Goal: Task Accomplishment & Management: Manage account settings

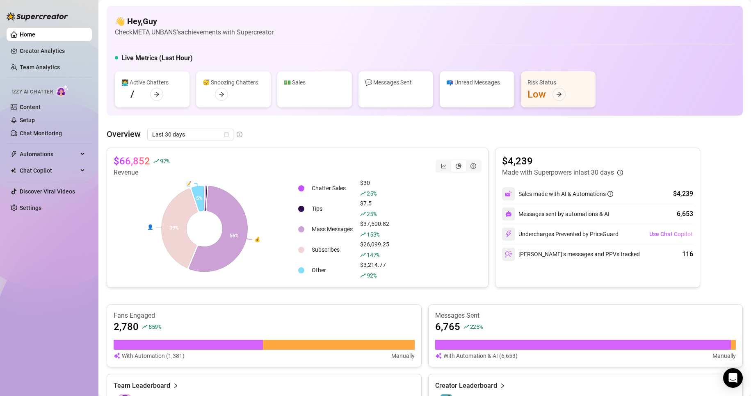
scroll to position [137, 0]
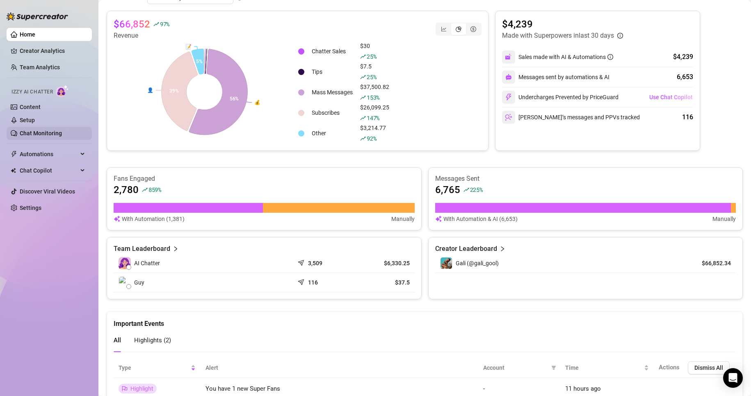
click at [46, 130] on link "Chat Monitoring" at bounding box center [41, 133] width 42 height 7
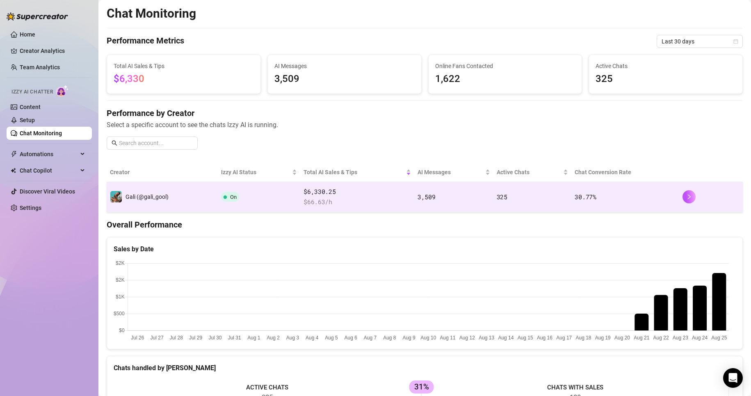
click at [319, 201] on span "$ 66.63 /h" at bounding box center [356, 202] width 107 height 10
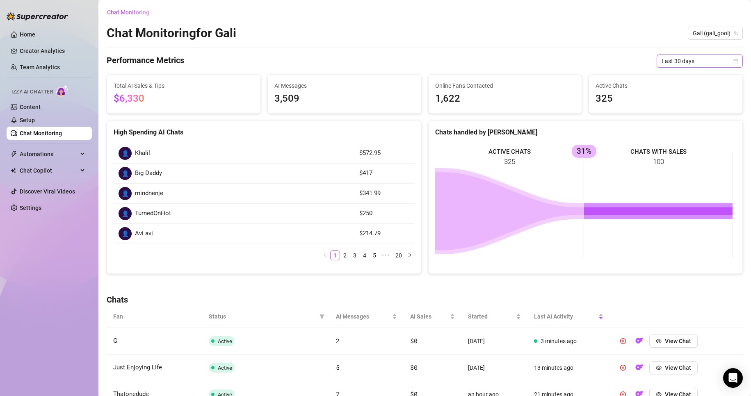
click at [681, 60] on span "Last 30 days" at bounding box center [699, 61] width 76 height 12
click at [681, 75] on div "Last 24 hours" at bounding box center [692, 77] width 73 height 9
click at [679, 55] on span "Last 24 hours" at bounding box center [699, 61] width 76 height 12
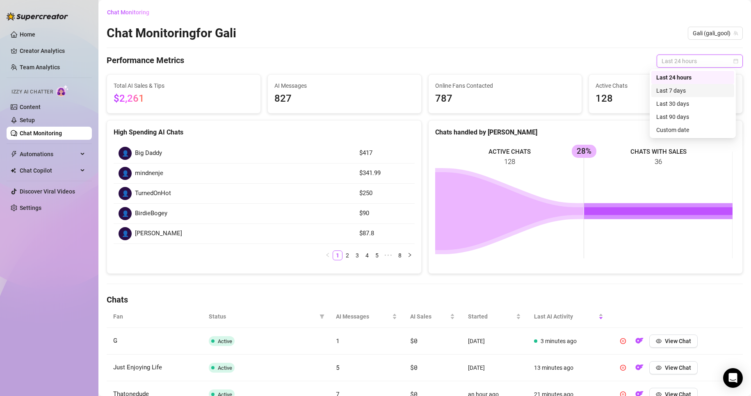
click at [686, 90] on div "Last 7 days" at bounding box center [692, 90] width 73 height 9
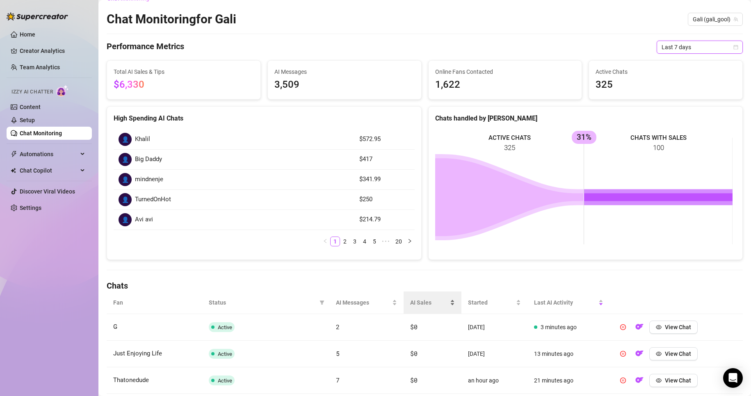
scroll to position [82, 0]
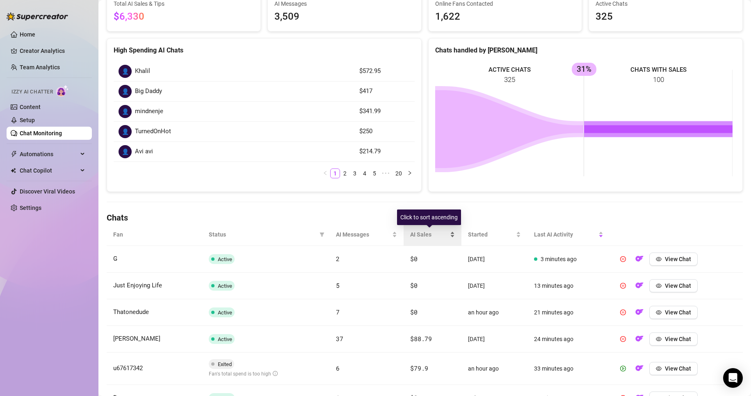
click at [410, 239] on div "AI Sales" at bounding box center [432, 234] width 45 height 9
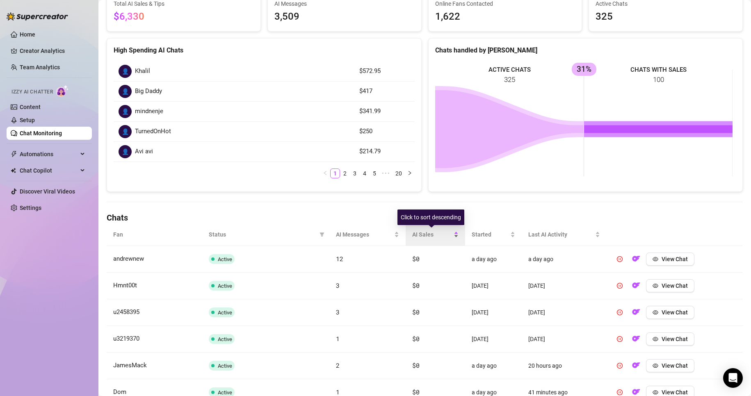
click at [458, 237] on div "AI Sales" at bounding box center [435, 234] width 46 height 9
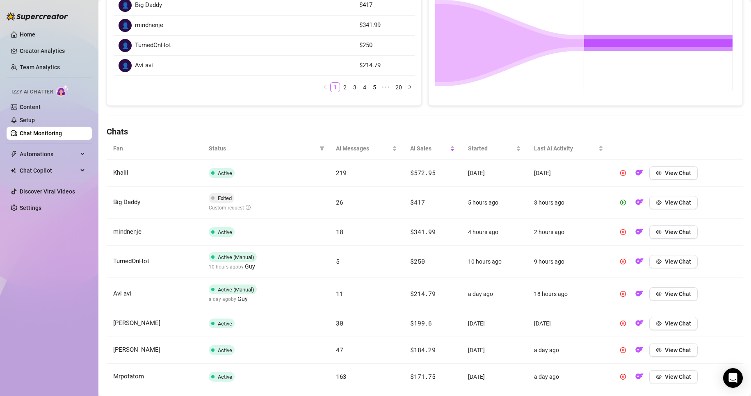
scroll to position [164, 0]
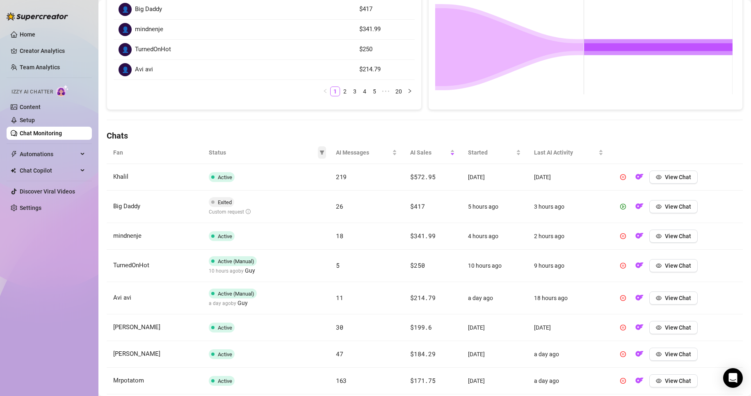
click at [319, 149] on span at bounding box center [322, 152] width 8 height 12
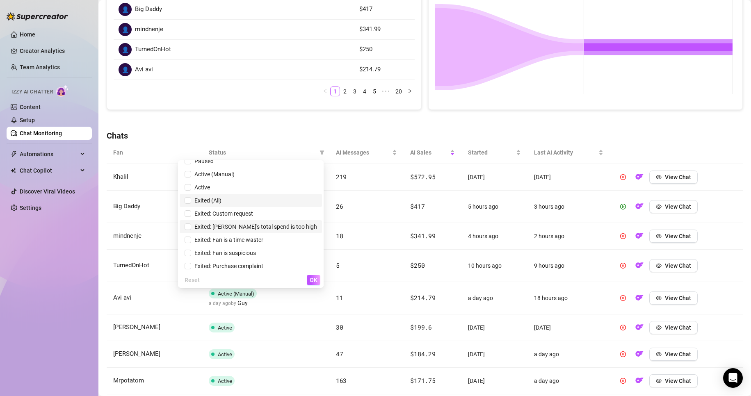
scroll to position [23, 0]
click at [263, 235] on span "Exited: Fan is a time waster" at bounding box center [227, 237] width 72 height 7
checkbox input "true"
click at [309, 276] on button "OK" at bounding box center [314, 280] width 14 height 10
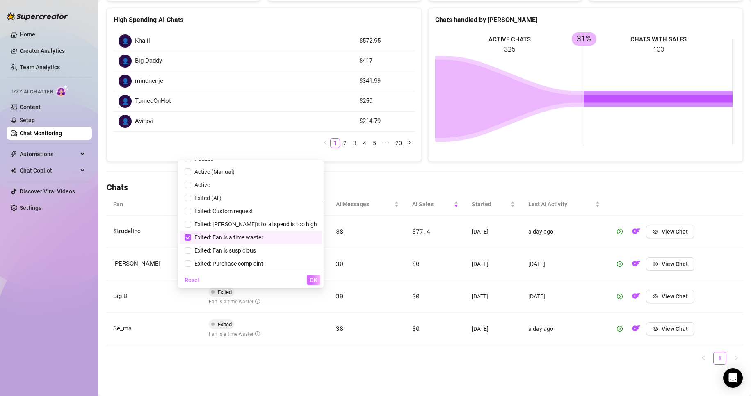
scroll to position [112, 0]
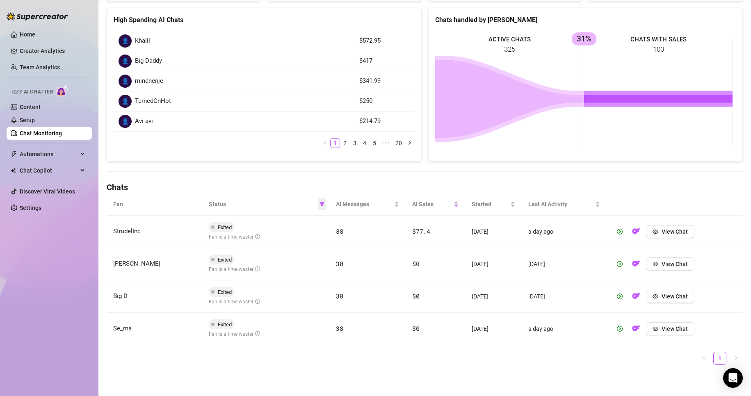
click at [322, 204] on span at bounding box center [322, 204] width 8 height 12
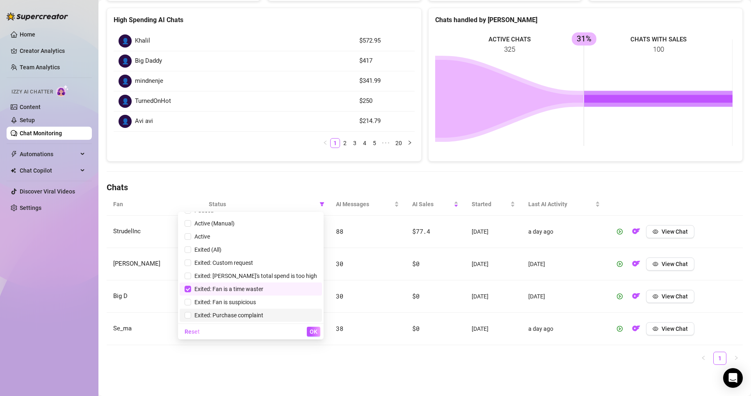
click at [263, 316] on span "Exited: Purchase complaint" at bounding box center [227, 315] width 72 height 7
checkbox input "true"
click at [321, 333] on div "Reset OK" at bounding box center [251, 331] width 146 height 16
click at [316, 330] on span "OK" at bounding box center [314, 331] width 8 height 7
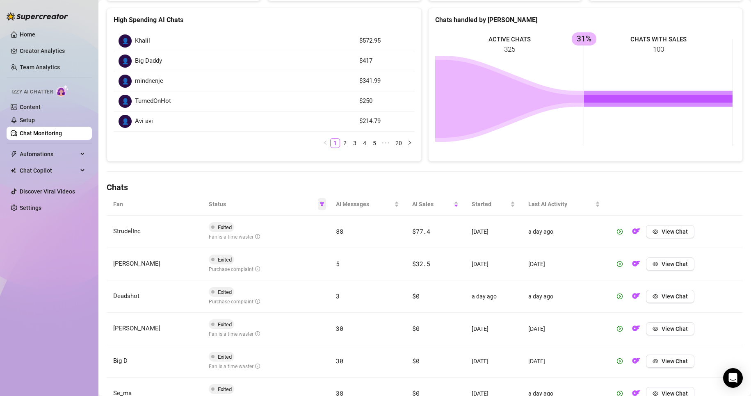
click at [319, 200] on span at bounding box center [322, 204] width 8 height 12
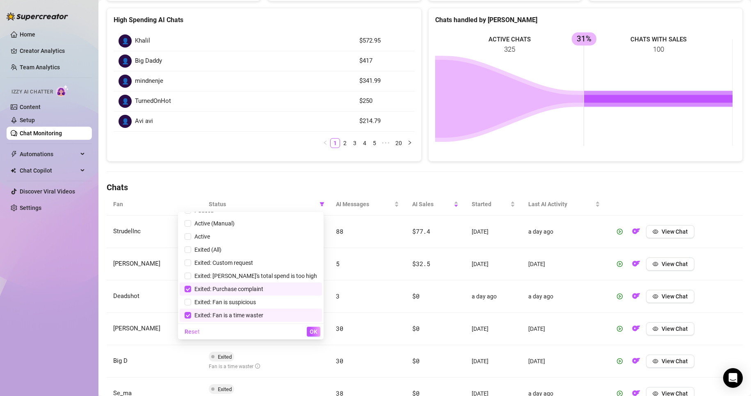
click at [263, 289] on span "Exited: Purchase complaint" at bounding box center [227, 289] width 72 height 7
checkbox input "false"
click at [310, 334] on span "OK" at bounding box center [314, 331] width 8 height 7
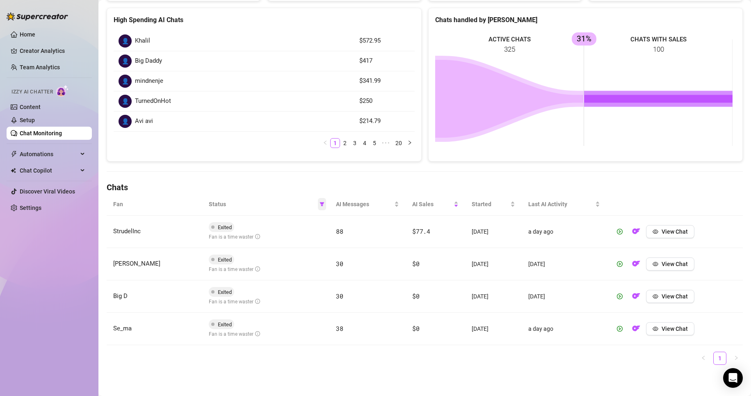
click at [321, 199] on span at bounding box center [322, 204] width 8 height 12
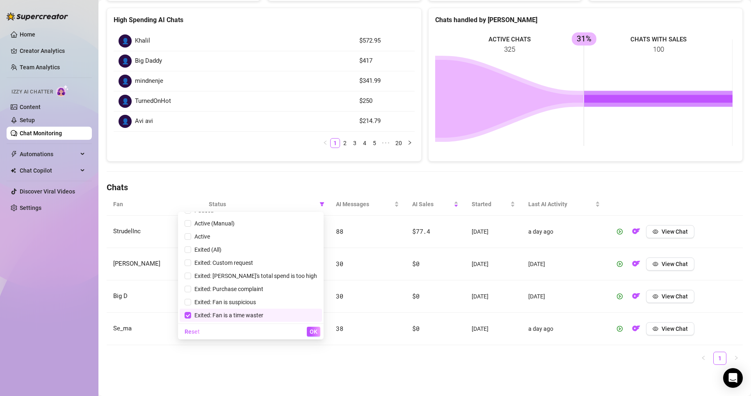
click at [269, 321] on li "Exited: Fan is a time waster" at bounding box center [251, 315] width 142 height 13
checkbox input "false"
click at [256, 278] on span "Exited: [PERSON_NAME]'s total spend is too high" at bounding box center [254, 276] width 126 height 7
checkbox input "true"
click at [309, 328] on button "OK" at bounding box center [314, 332] width 14 height 10
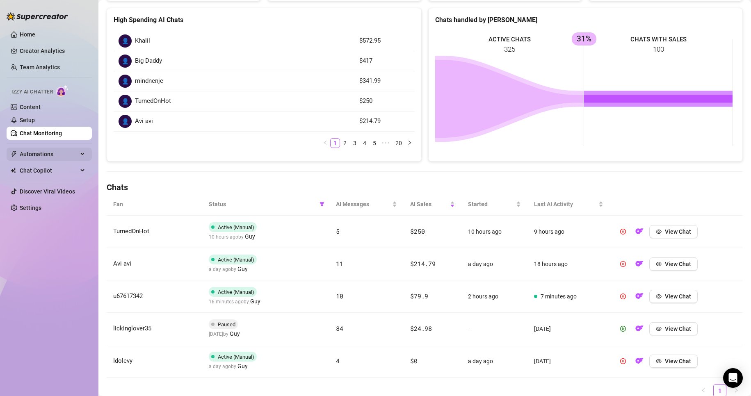
click at [55, 158] on span "Automations" at bounding box center [49, 154] width 58 height 13
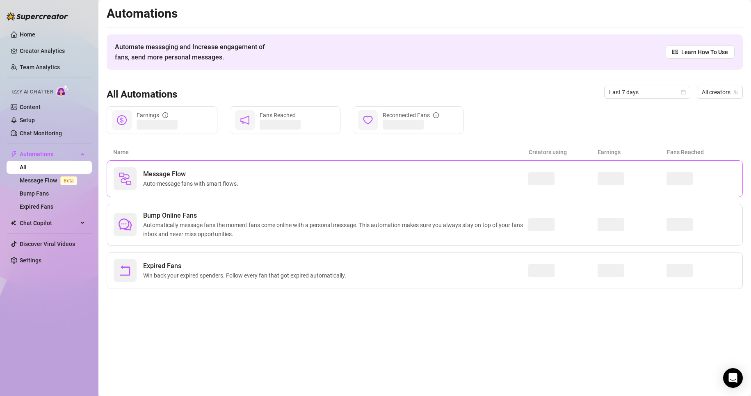
click at [171, 184] on span "Auto-message fans with smart flows." at bounding box center [192, 183] width 98 height 9
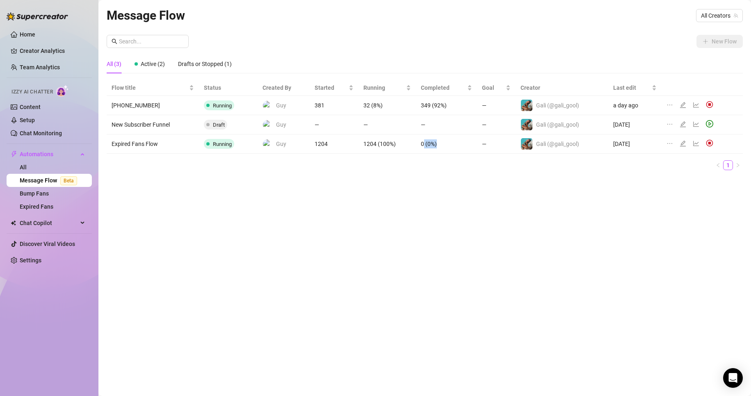
drag, startPoint x: 440, startPoint y: 143, endPoint x: 424, endPoint y: 145, distance: 16.1
click at [424, 145] on td "0 (0%)" at bounding box center [446, 143] width 61 height 19
click at [434, 92] on div "Completed" at bounding box center [446, 87] width 51 height 9
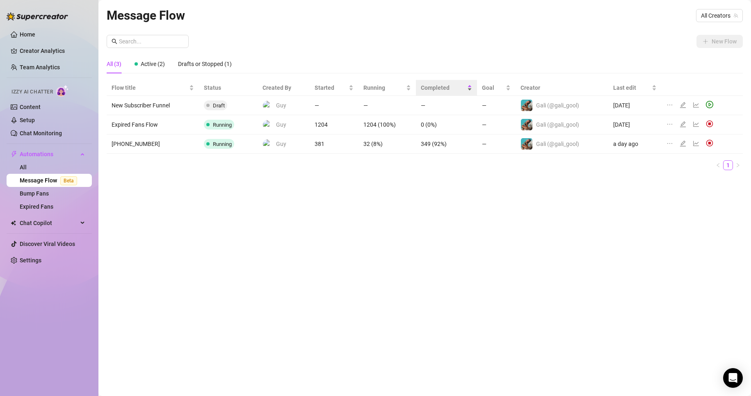
click at [438, 92] on span "Completed" at bounding box center [443, 87] width 45 height 9
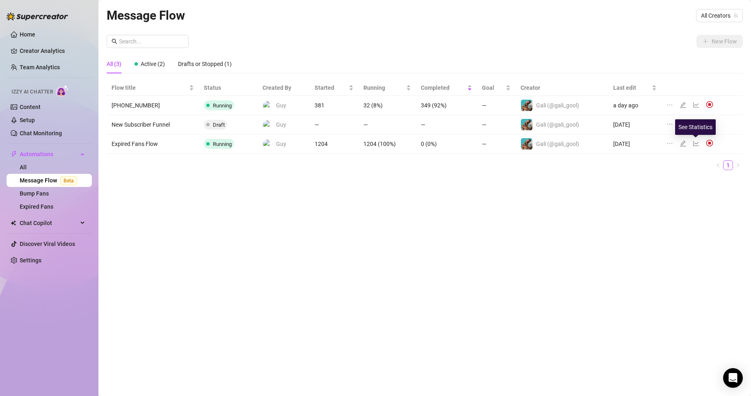
click at [693, 141] on icon "line-chart" at bounding box center [696, 143] width 6 height 5
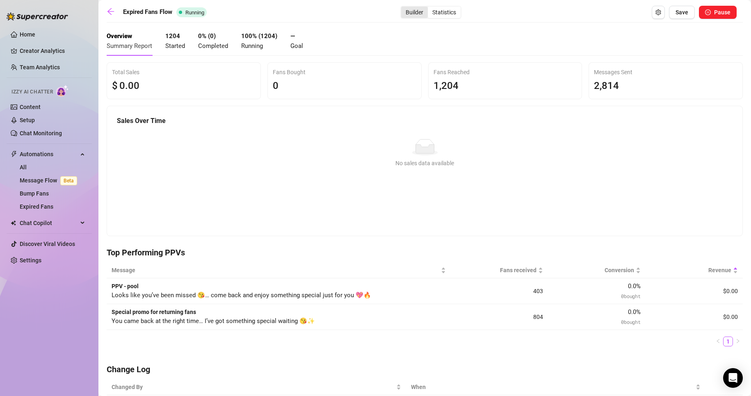
click at [414, 7] on div "Builder" at bounding box center [414, 12] width 27 height 11
click at [403, 8] on input "Builder" at bounding box center [403, 8] width 0 height 0
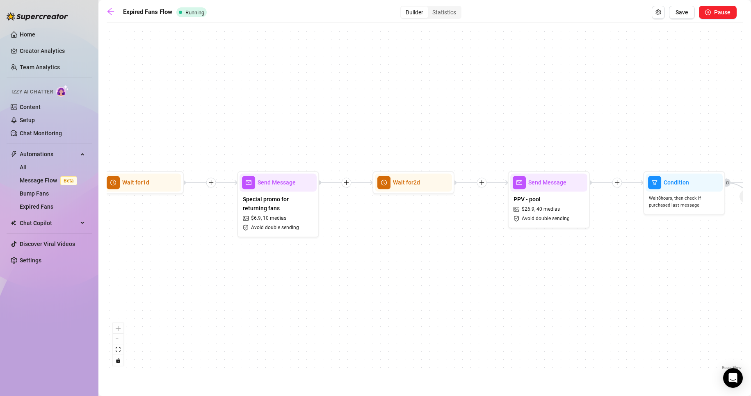
drag, startPoint x: 493, startPoint y: 227, endPoint x: 337, endPoint y: 263, distance: 160.8
click at [327, 261] on div "If True If False Wait for 2d Merge Send Message Follow up PPV 38 medias Avoid d…" at bounding box center [425, 199] width 636 height 345
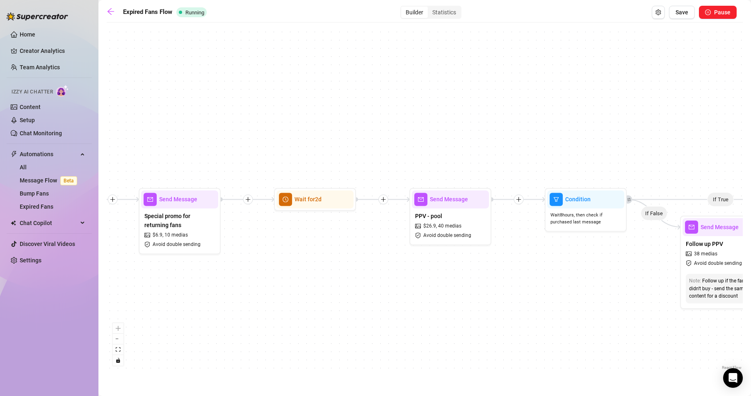
click at [311, 304] on div "If True If False Wait for 2d Merge Send Message Follow up PPV 38 medias Avoid d…" at bounding box center [425, 199] width 636 height 345
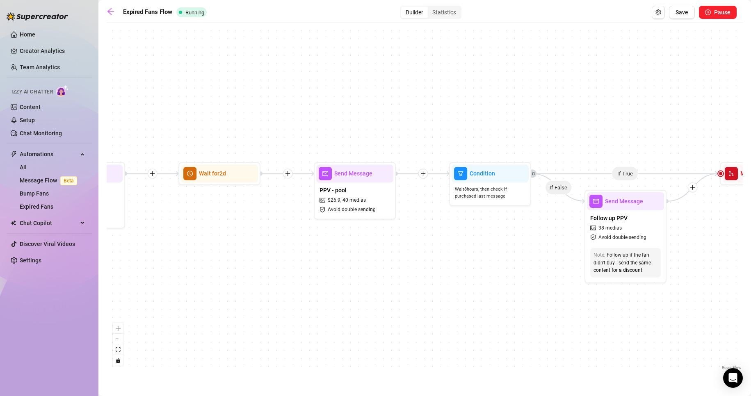
drag, startPoint x: 294, startPoint y: 298, endPoint x: 440, endPoint y: 299, distance: 146.0
click at [440, 299] on div "If True If False Wait for 2d Merge Send Message Follow up PPV 38 medias Avoid d…" at bounding box center [425, 199] width 636 height 345
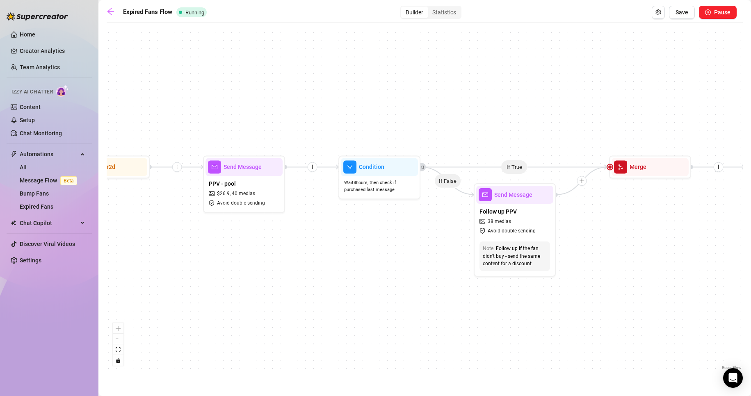
drag, startPoint x: 494, startPoint y: 299, endPoint x: 321, endPoint y: 287, distance: 173.9
click at [321, 287] on div "If True If False Wait for 2d Merge Send Message Follow up PPV 38 medias Avoid d…" at bounding box center [425, 199] width 636 height 345
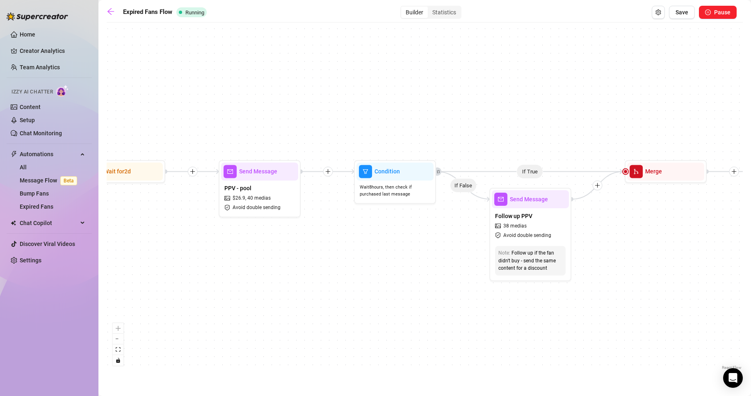
drag, startPoint x: 330, startPoint y: 240, endPoint x: 416, endPoint y: 252, distance: 86.0
click at [416, 252] on div "If True If False Wait for 2d Merge Send Message Follow up PPV 38 medias Avoid d…" at bounding box center [425, 199] width 636 height 345
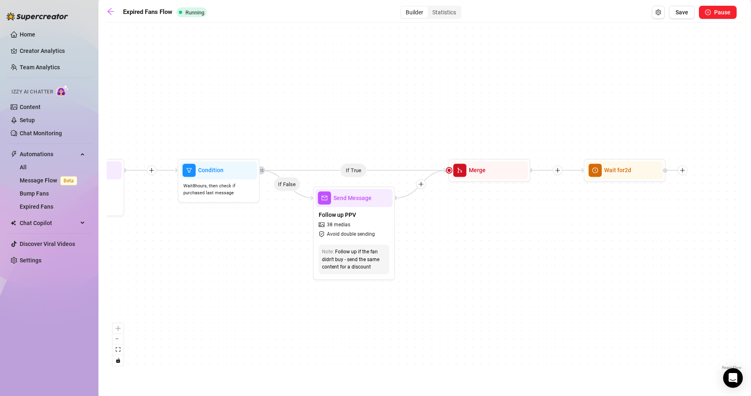
drag, startPoint x: 656, startPoint y: 301, endPoint x: 473, endPoint y: 298, distance: 183.7
click at [473, 298] on div "If True If False Wait for 2d Merge Send Message Follow up PPV 38 medias Avoid d…" at bounding box center [425, 199] width 636 height 345
drag, startPoint x: 555, startPoint y: 209, endPoint x: 426, endPoint y: 233, distance: 131.0
click at [426, 233] on div "If True If False Wait for 2d Merge Send Message Follow up PPV 38 medias Avoid d…" at bounding box center [425, 199] width 636 height 345
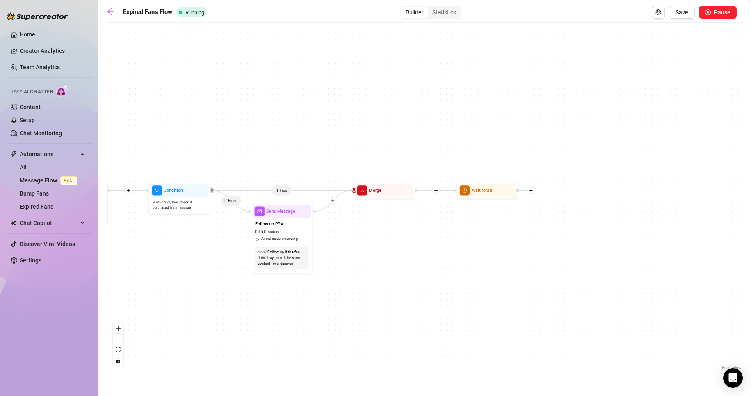
drag, startPoint x: 342, startPoint y: 242, endPoint x: 345, endPoint y: 228, distance: 14.6
click at [345, 228] on div "If True If False Wait for 2d Merge Send Message Follow up PPV 38 medias Avoid d…" at bounding box center [425, 199] width 636 height 345
drag, startPoint x: 399, startPoint y: 243, endPoint x: 528, endPoint y: 233, distance: 129.9
click at [578, 244] on div "If True If False Wait for 2d Merge Send Message Follow up PPV 38 medias Avoid d…" at bounding box center [425, 199] width 636 height 345
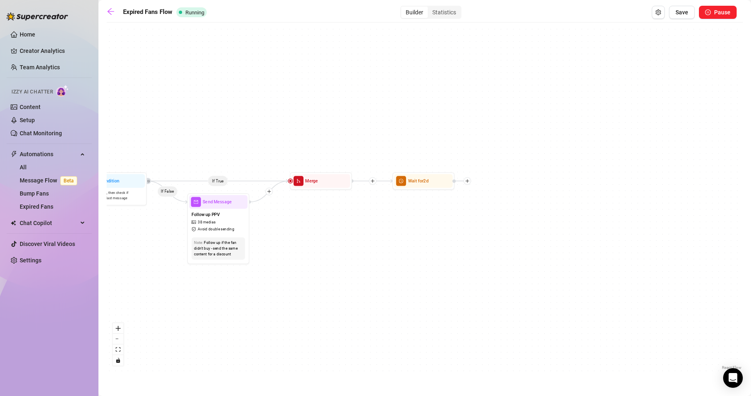
drag, startPoint x: 573, startPoint y: 245, endPoint x: 380, endPoint y: 243, distance: 193.5
click at [380, 243] on div "If True If False Wait for 2d Merge Send Message Follow up PPV 38 medias Avoid d…" at bounding box center [425, 199] width 636 height 345
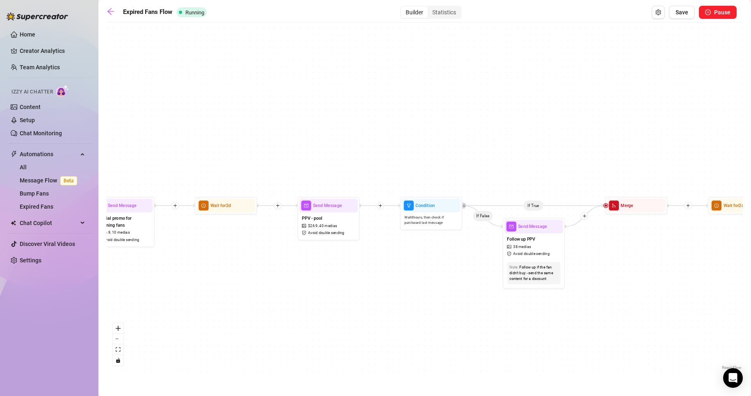
drag, startPoint x: 617, startPoint y: 250, endPoint x: 542, endPoint y: 256, distance: 74.9
click at [679, 261] on div "If True If False Wait for 2d Merge Send Message Follow up PPV 38 medias Avoid d…" at bounding box center [425, 199] width 636 height 345
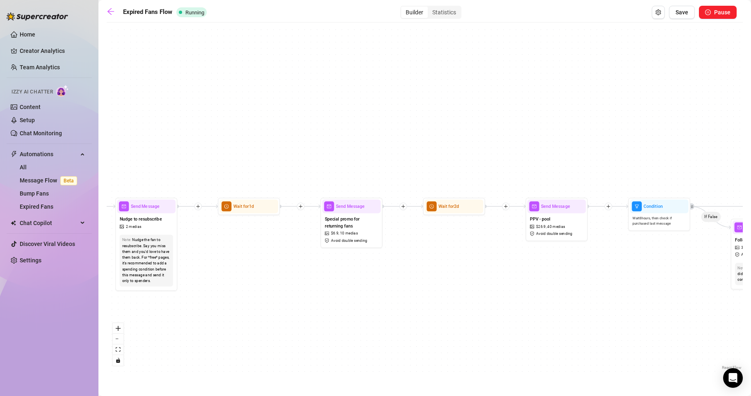
drag, startPoint x: 485, startPoint y: 263, endPoint x: 608, endPoint y: 263, distance: 123.4
click at [608, 263] on div "If True If False Wait for 2d Merge Send Message Follow up PPV 38 medias Avoid d…" at bounding box center [425, 199] width 636 height 345
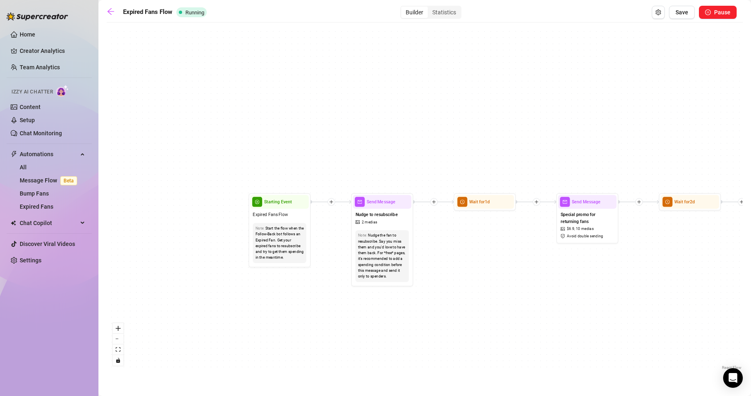
drag, startPoint x: 506, startPoint y: 280, endPoint x: 407, endPoint y: 221, distance: 115.5
click at [603, 279] on div "If True If False Wait for 2d Merge Send Message Follow up PPV 38 medias Avoid d…" at bounding box center [425, 199] width 636 height 345
click at [407, 221] on div "Nudge to resubscribe 2 medias" at bounding box center [381, 218] width 58 height 19
type textarea "I’ve been missing you… resubscribe and let’s pick up where we left off 😘💌"
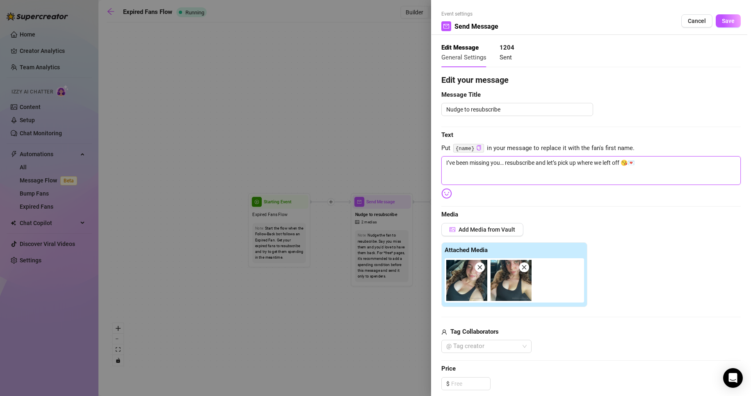
click at [547, 171] on textarea "I’ve been missing you… resubscribe and let’s pick up where we left off 😘💌" at bounding box center [590, 170] width 299 height 29
click at [359, 338] on div at bounding box center [375, 198] width 751 height 396
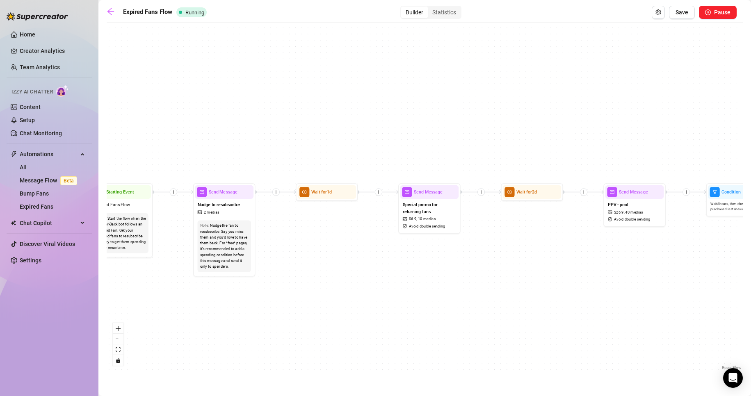
drag, startPoint x: 617, startPoint y: 304, endPoint x: 241, endPoint y: 285, distance: 376.0
click at [193, 289] on div "If True If False Wait for 2d Merge Send Message Follow up PPV 38 medias Avoid d…" at bounding box center [425, 199] width 636 height 345
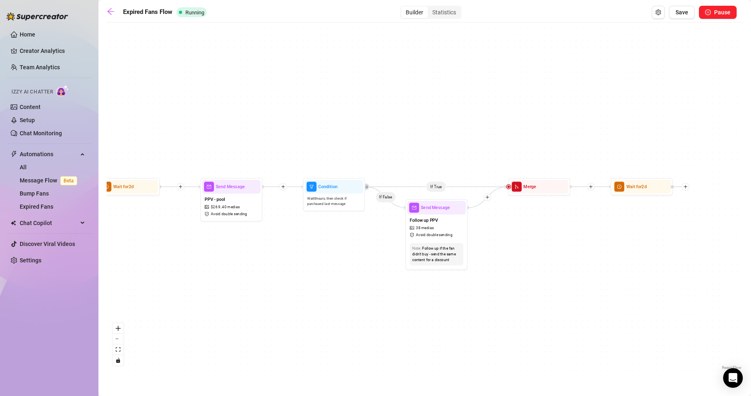
drag, startPoint x: 491, startPoint y: 278, endPoint x: 367, endPoint y: 276, distance: 123.8
click at [360, 277] on div "If True If False Wait for 2d Merge Send Message Follow up PPV 38 medias Avoid d…" at bounding box center [425, 199] width 636 height 345
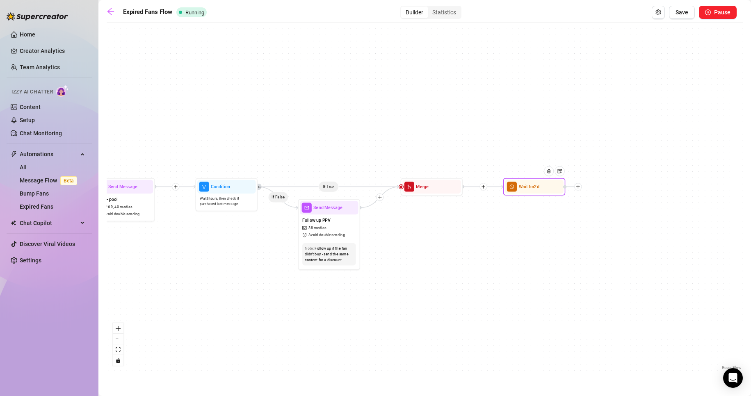
click at [573, 187] on div at bounding box center [572, 187] width 18 height 1
click at [578, 188] on icon "plus" at bounding box center [578, 186] width 5 height 5
click at [599, 205] on div "Message" at bounding box center [609, 208] width 46 height 11
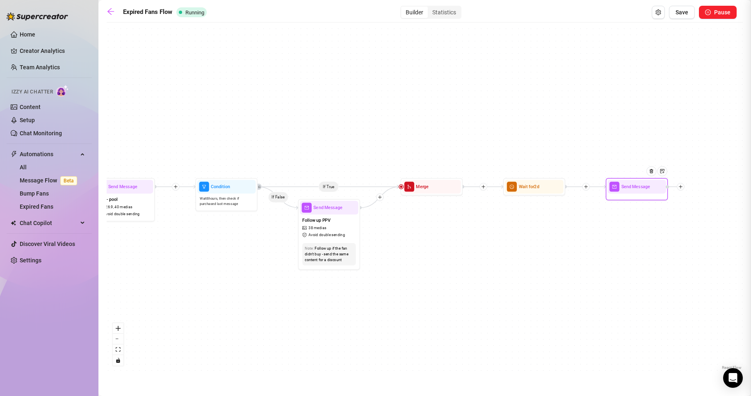
type textarea "Write your message here"
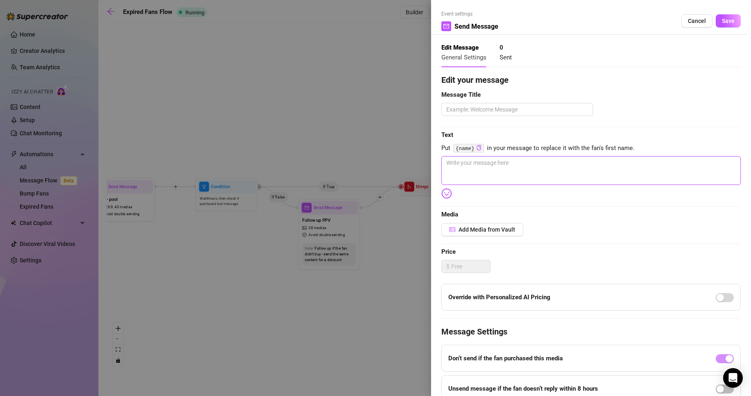
click at [514, 165] on textarea at bounding box center [590, 170] width 299 height 29
type textarea "I"
type textarea "I j"
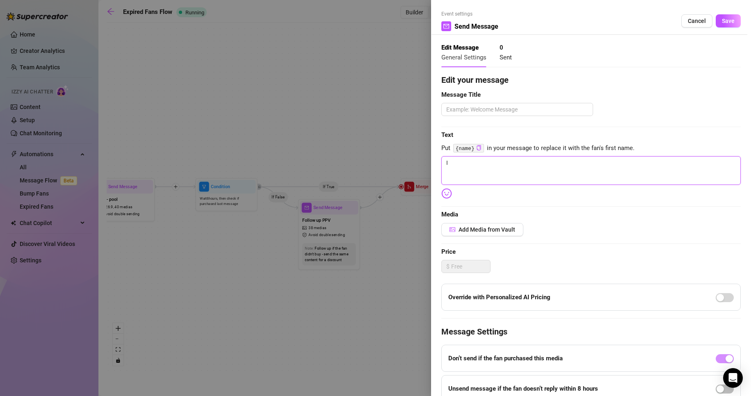
type textarea "I j"
type textarea "I ju"
type textarea "I jus"
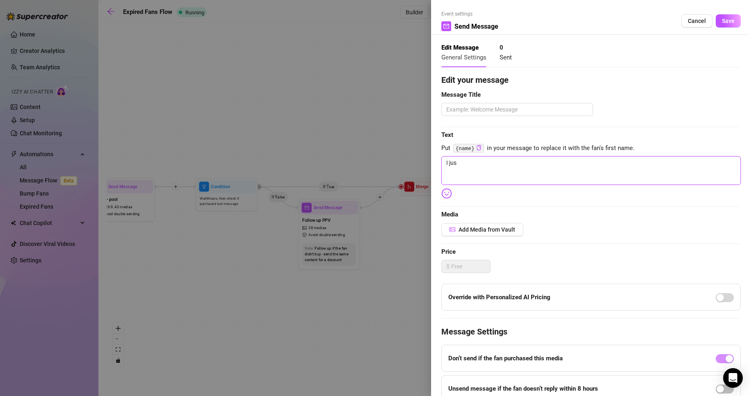
type textarea "I just"
type textarea "I just w"
type textarea "I just wi"
type textarea "I just wis"
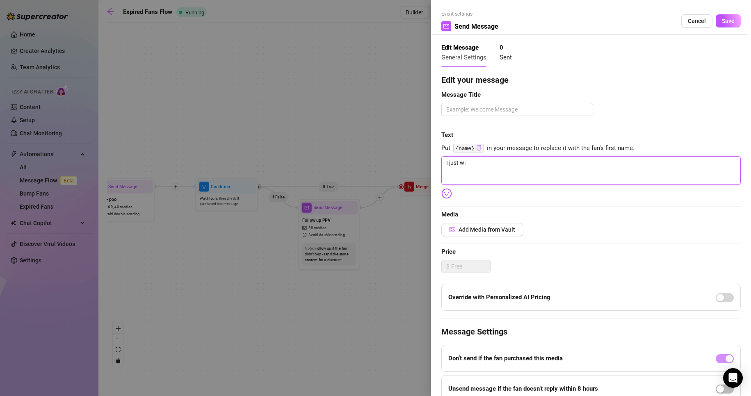
type textarea "I just wis"
type textarea "I just wish"
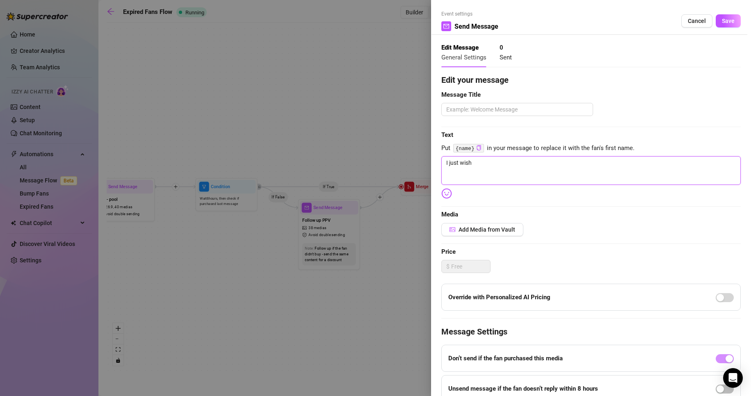
type textarea "I just wish y"
type textarea "I just wish yo"
type textarea "I just wish you"
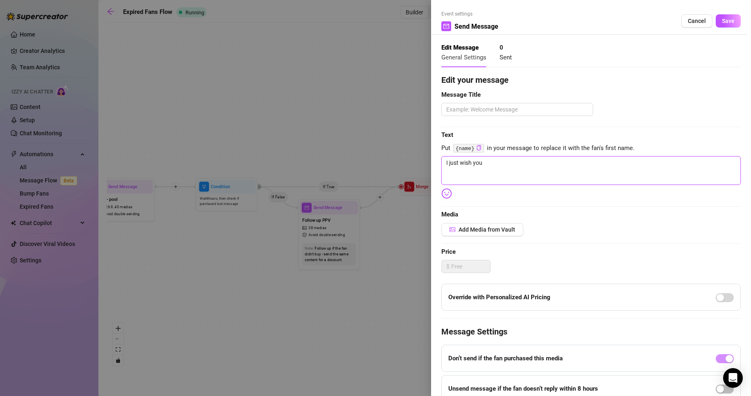
type textarea "I just wish you"
type textarea "I just wish you w"
type textarea "I just wish you"
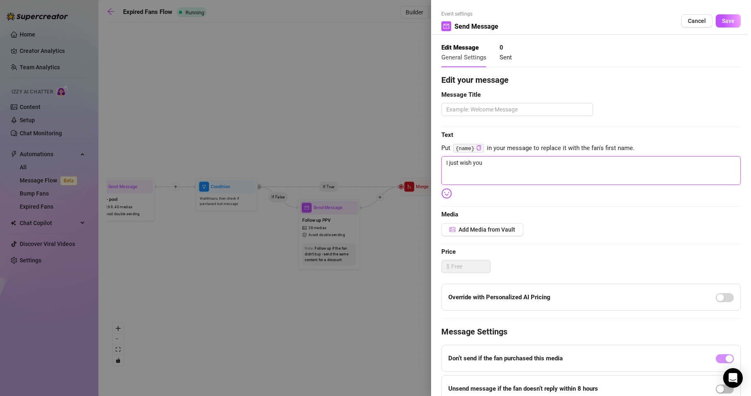
type textarea "I just wish you r"
type textarea "I just wish you re"
type textarea "I just wish you res"
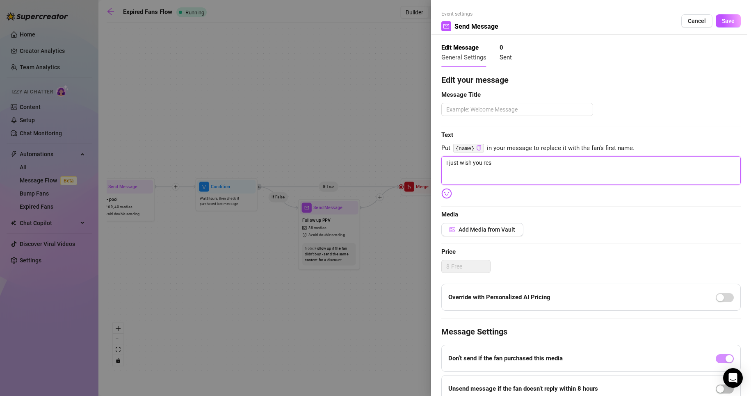
type textarea "I just wish you resu"
type textarea "I just wish you resub"
type textarea "I just wish you resubs"
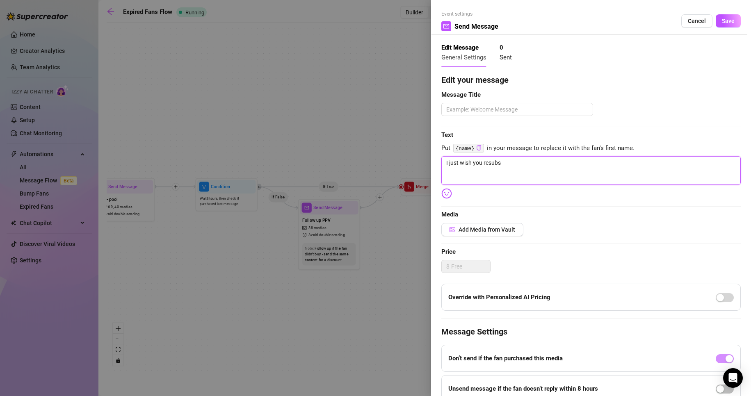
type textarea "I just wish you resubsc"
type textarea "I just wish you resubscr"
type textarea "I just wish you resubscri"
type textarea "I just wish you resubscriu"
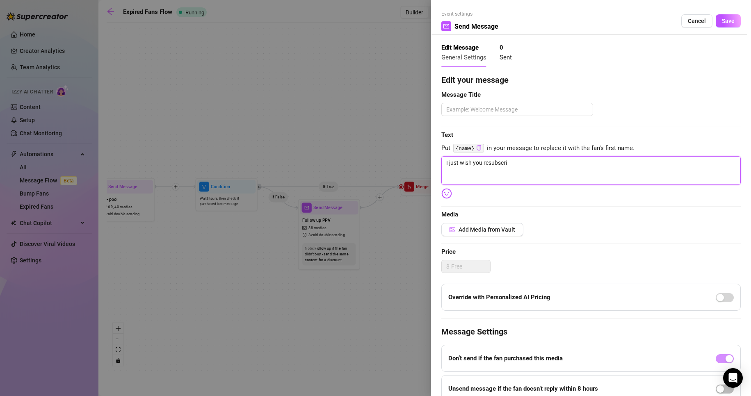
type textarea "I just wish you resubscriu"
type textarea "I just wish you resubscriub"
type textarea "I just wish you resubscriube"
type textarea "I just wish you resubscriubed"
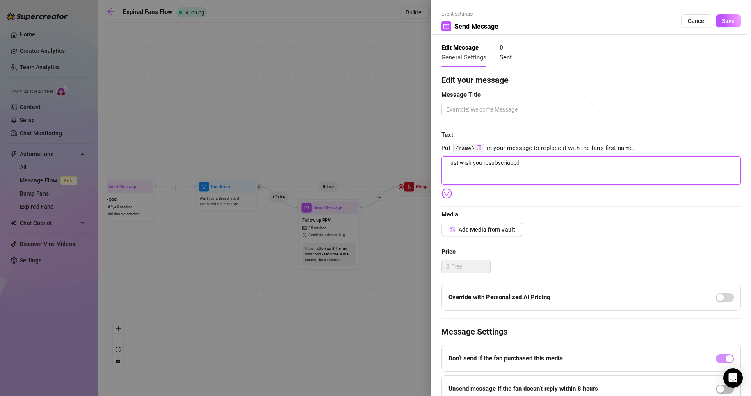
type textarea "I just wish you resubscriubed"
type textarea "I just wish you resubscriubed s"
type textarea "I just wish you resubscriubed so"
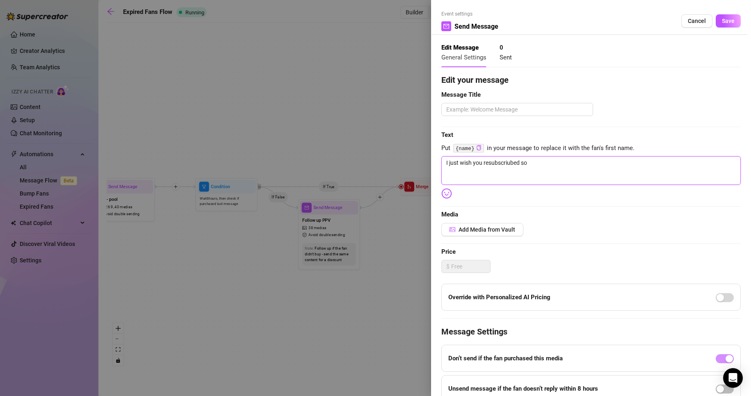
type textarea "I just wish you resubscriubed so"
type textarea "I just wish you resubscriubed so w"
type textarea "I just wish you resubscriubed so we"
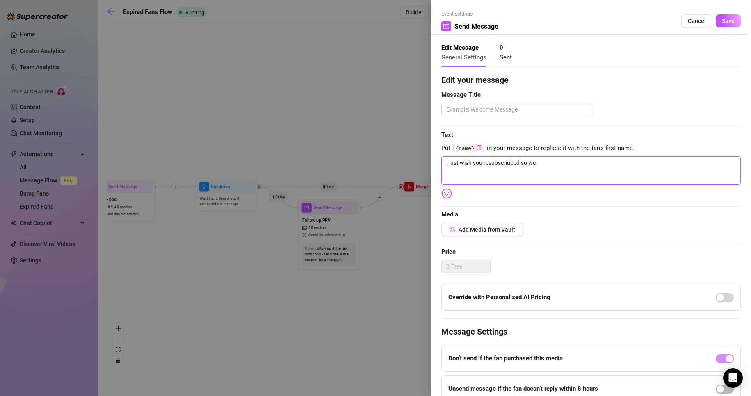
type textarea "I just wish you resubscriubed so we c"
type textarea "I just wish you resubscriubed so we co"
type textarea "I just wish you resubscriubed so we cou"
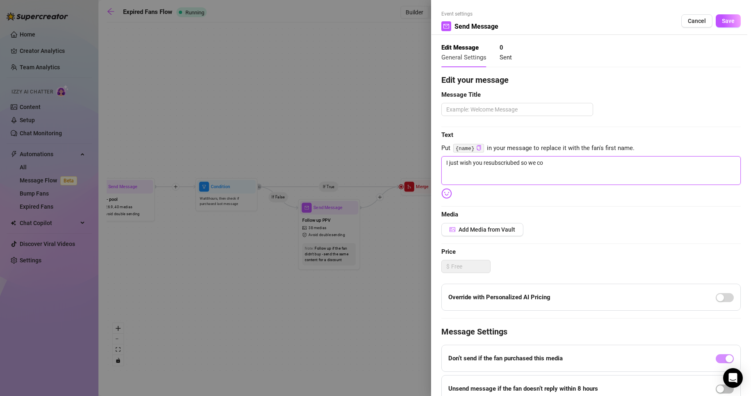
type textarea "I just wish you resubscriubed so we cou"
type textarea "I just wish you resubscriubed so we coul"
type textarea "I just wish you resubscriubed so we could"
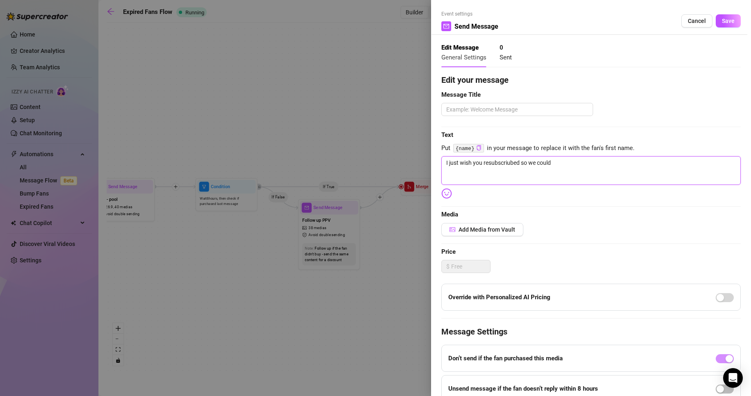
type textarea "I just wish you resubscriubed so we could c"
type textarea "I just wish you resubscriubed so we could ch"
type textarea "I just wish you resubscriubed so we could cha"
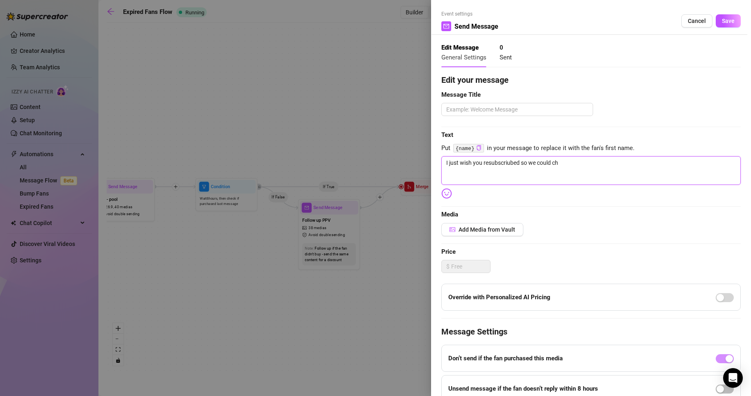
type textarea "I just wish you resubscriubed so we could cha"
type textarea "I just wish you resubscriubed so we could chat"
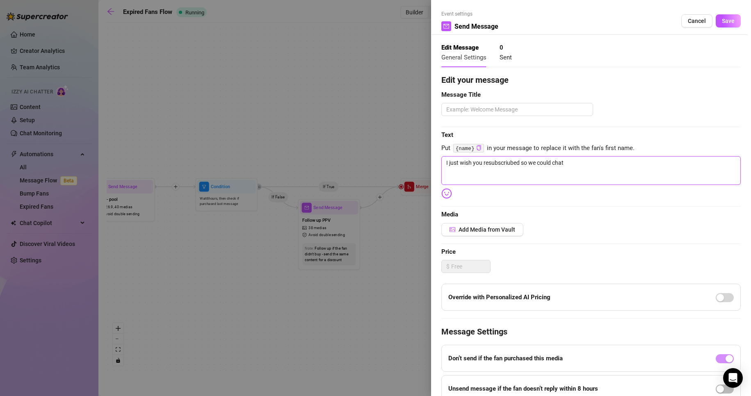
type textarea "I just wish you resubscriubed so we could chat a"
type textarea "I just wish you resubscriubed so we could chat ab"
type textarea "I just wish you resubscriubed so we could chat abo"
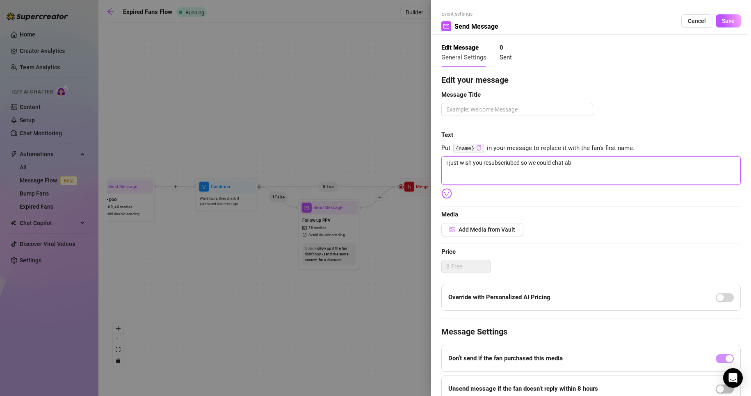
type textarea "I just wish you resubscriubed so we could chat abo"
type textarea "I just wish you resubscriubed so we could chat abou"
type textarea "I just wish you resubscriubed so we could chat about"
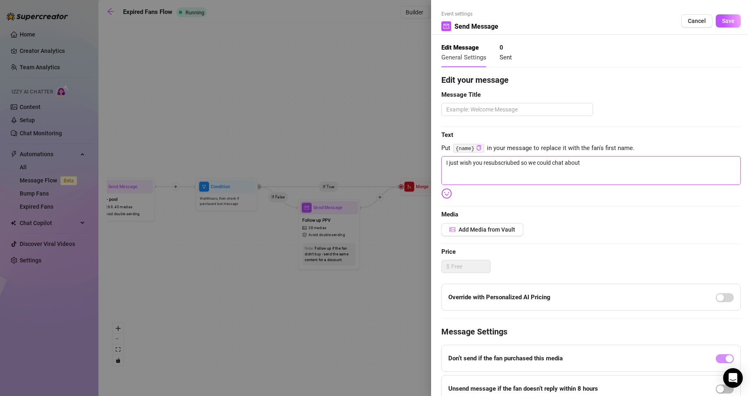
type textarea "I just wish you resubscriubed so we could chat about"
type textarea "I just wish you resubscriubed so we could chat abou"
type textarea "I just wish you resubscriubed so we could chat abo"
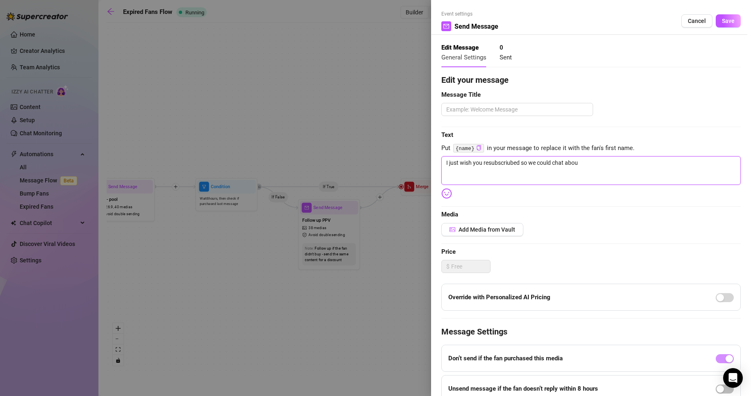
type textarea "I just wish you resubscriubed so we could chat abo"
type textarea "I just wish you resubscriubed so we could chat ab"
type textarea "I just wish you resubscriubed so we could chat a"
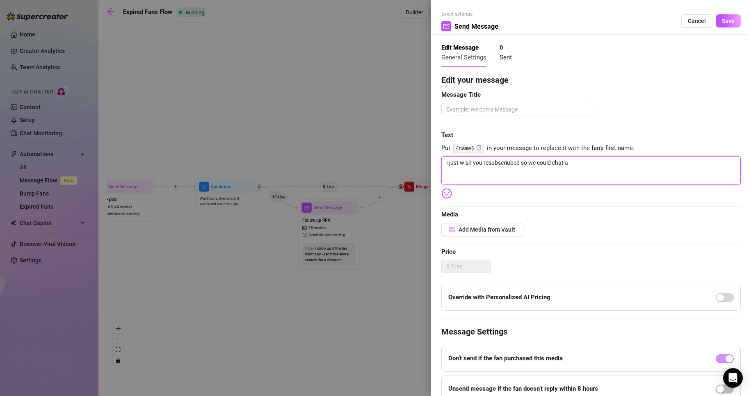
type textarea "I just wish you resubscriubed so we could chat"
type textarea "I just wish you resubscriubed so we could cha"
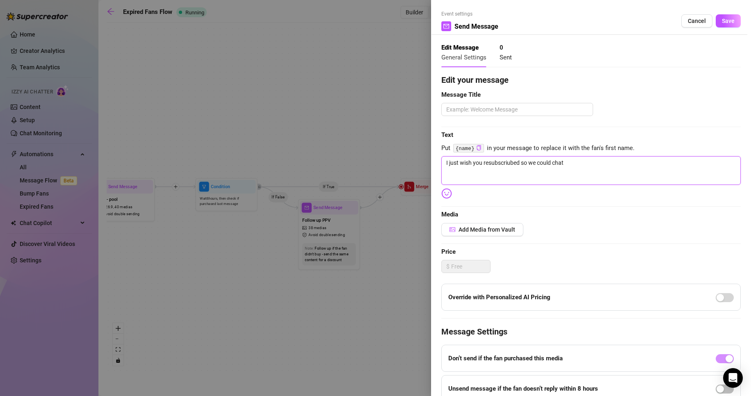
type textarea "I just wish you resubscriubed so we could cha"
type textarea "I just wish you resubscriubed so we could ch"
type textarea "I just wish you resubscriubed so we could c"
type textarea "I just wish you resubscriubed so we could"
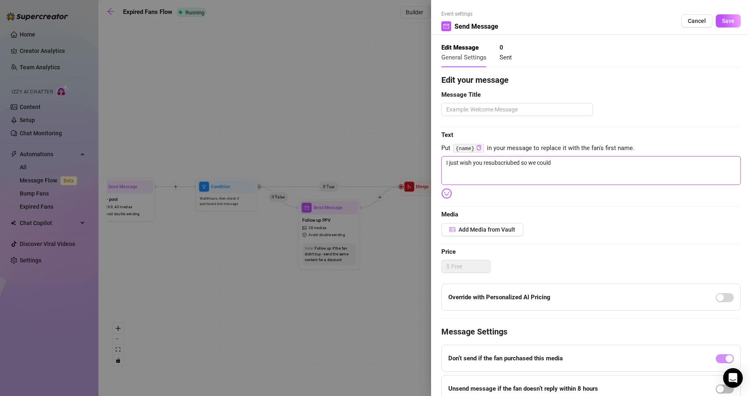
type textarea "I just wish you resubscriubed so we could c"
type textarea "I just wish you resubscriubed so we could ch"
type textarea "I just wish you resubscriubed so we could cha"
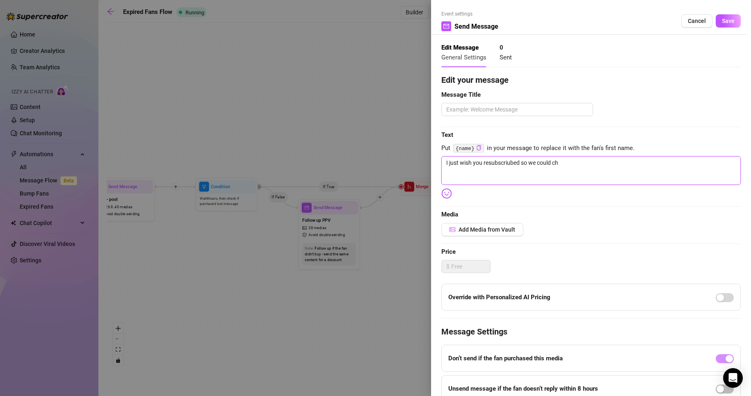
type textarea "I just wish you resubscriubed so we could cha"
type textarea "I just wish you resubscriubed so we could chat"
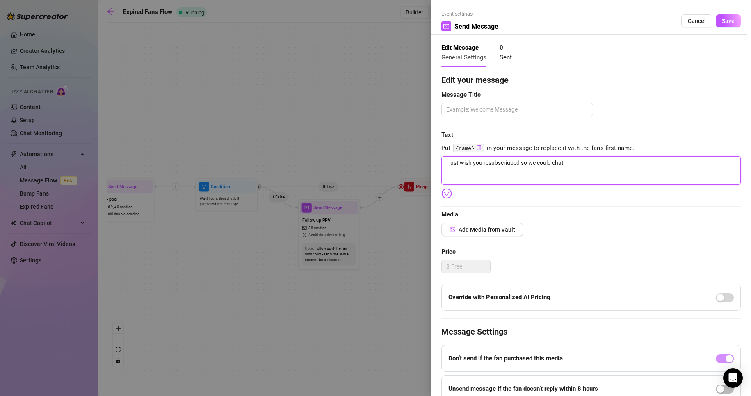
type textarea "I just wish you resubscriubed so we could chat m"
type textarea "I just wish you resubscriubed so we could chat mo"
type textarea "I just wish you resubscriubed so we could chat mor"
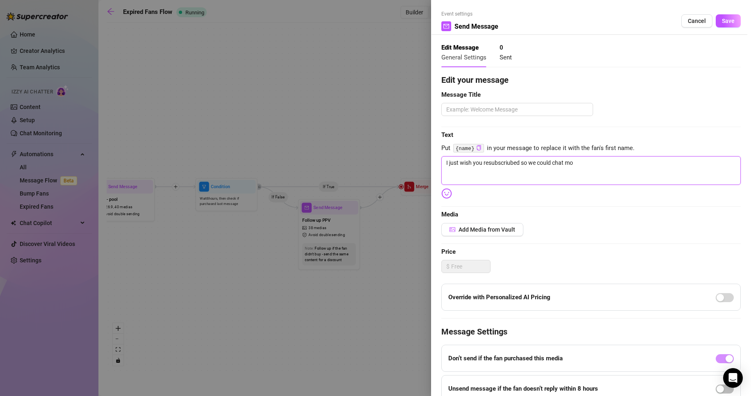
type textarea "I just wish you resubscriubed so we could chat mor"
type textarea "I just wish you resubscriubed so we could chat more"
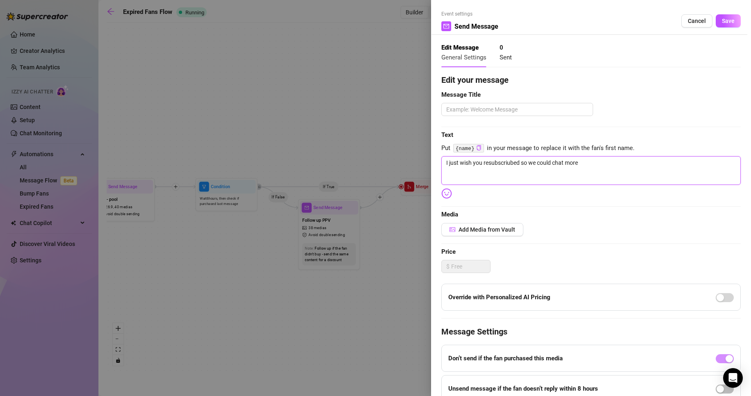
type textarea "I just wish you resubscriubed so we could chat more"
click at [583, 167] on textarea "I just wish you resubscriubed so we could chat more" at bounding box center [590, 170] width 299 height 29
type textarea "I just wish you resubscriubed so we could chat more"
drag, startPoint x: 485, startPoint y: 99, endPoint x: 487, endPoint y: 104, distance: 5.5
click at [486, 99] on span "Message Title" at bounding box center [590, 95] width 299 height 10
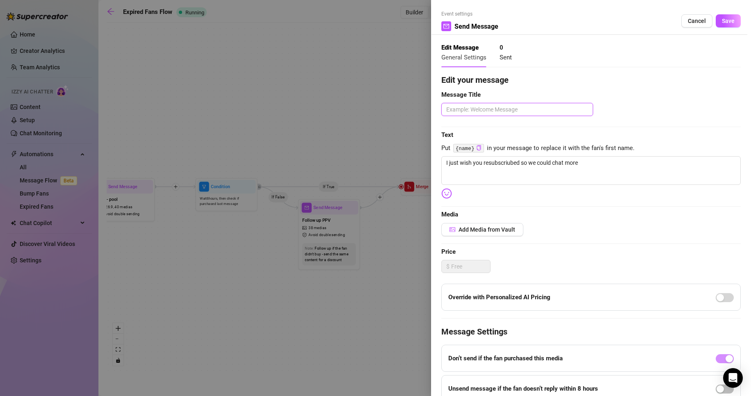
click at [487, 104] on textarea at bounding box center [517, 109] width 152 height 13
type textarea "S"
type textarea "SO"
type textarea "SOR"
type textarea "SORR"
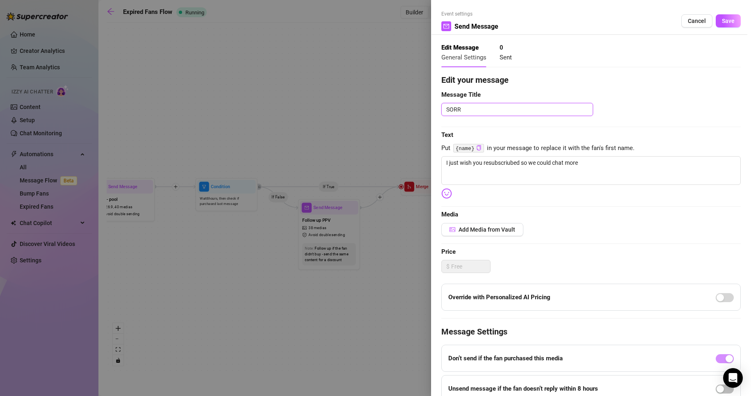
type textarea "SORRY"
type textarea "SORRY A"
type textarea "SORRY AS"
type textarea "SORRY ASS"
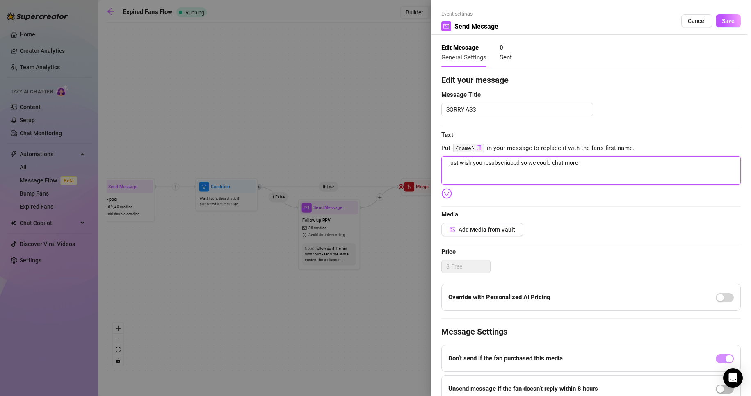
click at [562, 162] on textarea "I just wish you resubscriubed so we could chat more" at bounding box center [590, 170] width 299 height 29
click at [555, 173] on textarea "I just wish you resubscriubed so we could chat more" at bounding box center [590, 170] width 299 height 29
paste textarea "miss talking to you… hope you resubscribe so we can pick up where we left off 💕"
type textarea "I miss talking to you… hope you resubscribe so we can pick up where we left off…"
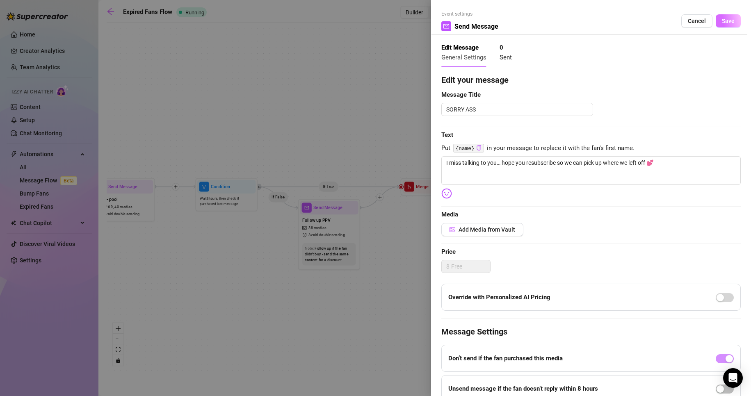
click at [722, 23] on span "Save" at bounding box center [728, 21] width 13 height 7
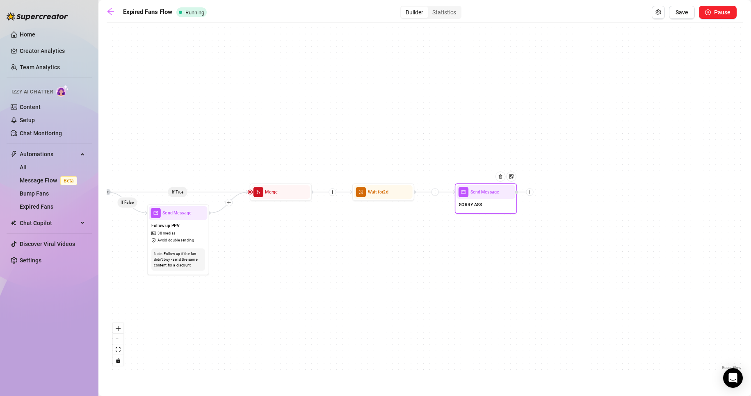
drag, startPoint x: 553, startPoint y: 265, endPoint x: 474, endPoint y: 266, distance: 79.1
click at [474, 266] on div "If True If False Send Message SORRY ASS Wait for 2d Merge Send Message Follow u…" at bounding box center [425, 199] width 636 height 345
click at [380, 196] on div "Wait for 2d" at bounding box center [383, 192] width 58 height 14
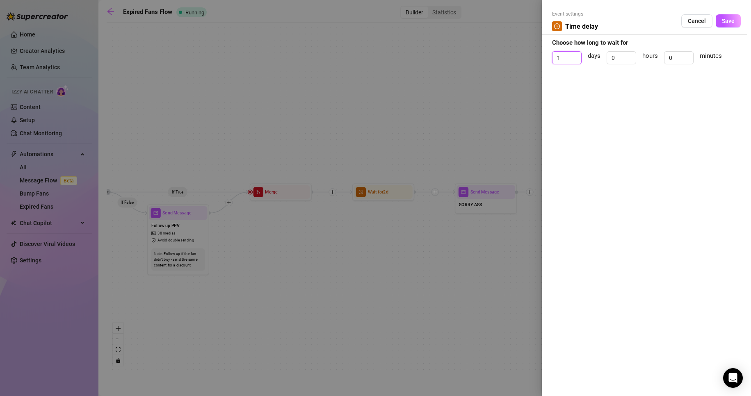
drag, startPoint x: 549, startPoint y: 60, endPoint x: 542, endPoint y: 59, distance: 6.2
click at [542, 59] on div "Event settings Time delay Cancel Save Choose how long to wait for 1 days 0 hour…" at bounding box center [646, 198] width 209 height 396
type input "1"
drag, startPoint x: 720, startPoint y: 37, endPoint x: 726, endPoint y: 22, distance: 16.0
click at [721, 35] on form "Event settings Time delay Cancel Save Choose how long to wait for 1 days 0 hour…" at bounding box center [646, 40] width 189 height 61
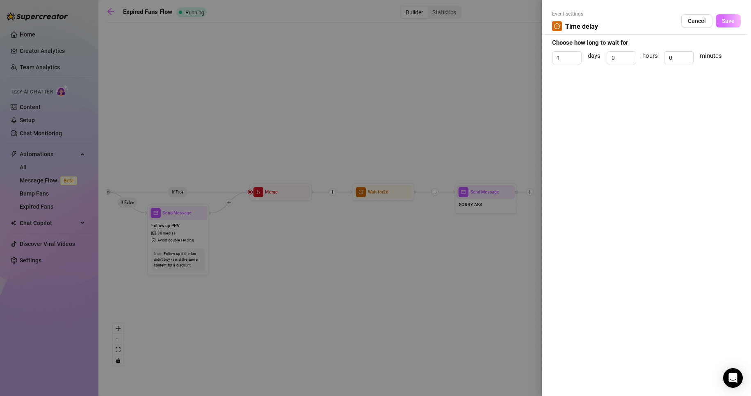
click at [726, 22] on span "Save" at bounding box center [728, 21] width 13 height 7
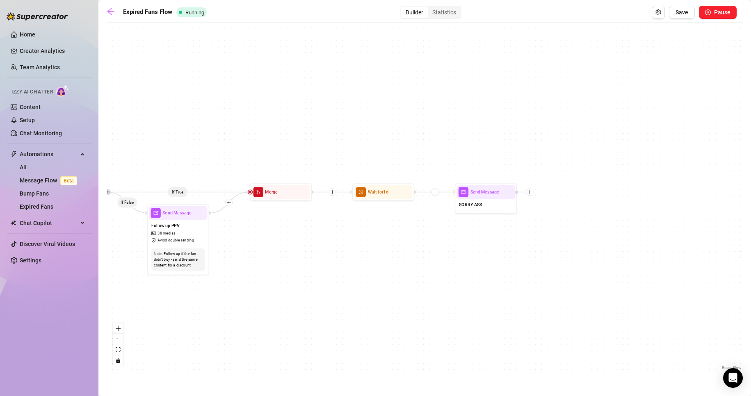
click at [491, 239] on div "If True If False Send Message SORRY ASS Wait for 1d Merge Send Message Follow u…" at bounding box center [425, 199] width 636 height 345
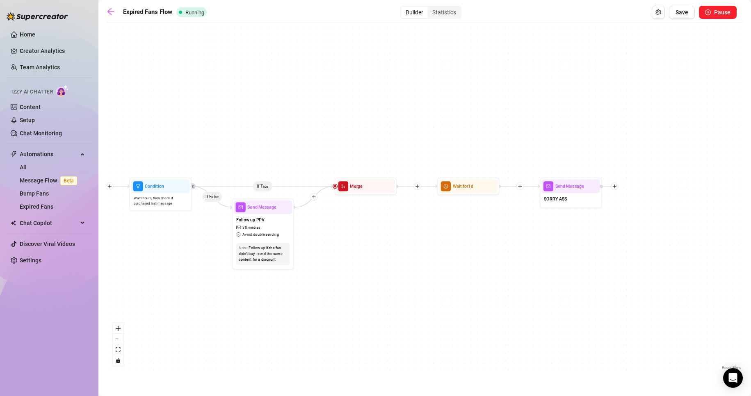
drag, startPoint x: 418, startPoint y: 257, endPoint x: 550, endPoint y: 237, distance: 133.5
click at [550, 237] on div "If True If False Send Message SORRY ASS Wait for 1d Merge Send Message Follow u…" at bounding box center [425, 199] width 636 height 345
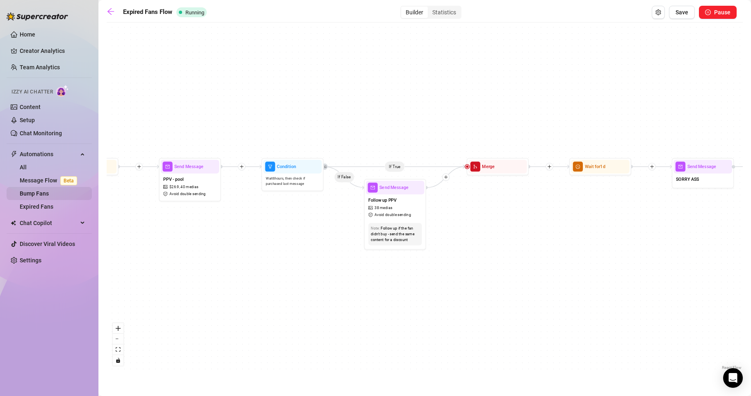
click at [49, 193] on link "Bump Fans" at bounding box center [34, 193] width 29 height 7
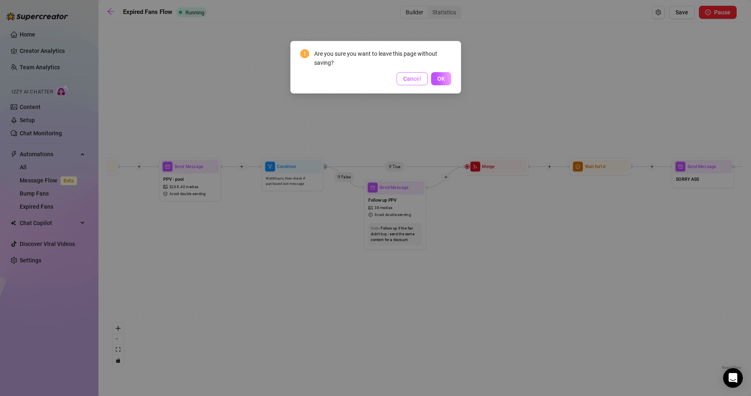
click at [414, 77] on span "Cancel" at bounding box center [412, 78] width 18 height 7
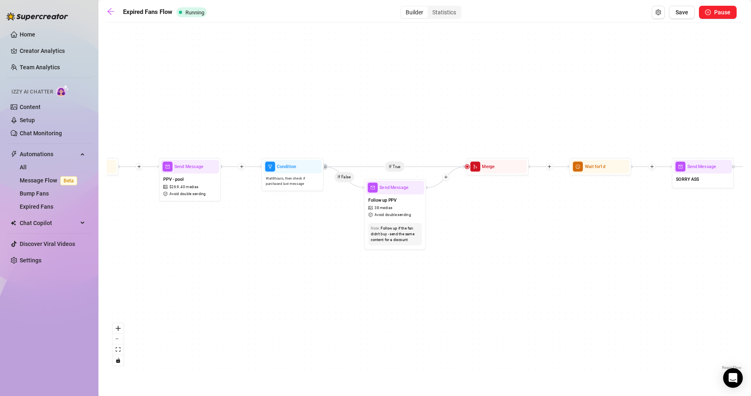
drag, startPoint x: 674, startPoint y: 12, endPoint x: 647, endPoint y: 22, distance: 28.4
click at [674, 12] on button "Save" at bounding box center [682, 12] width 26 height 13
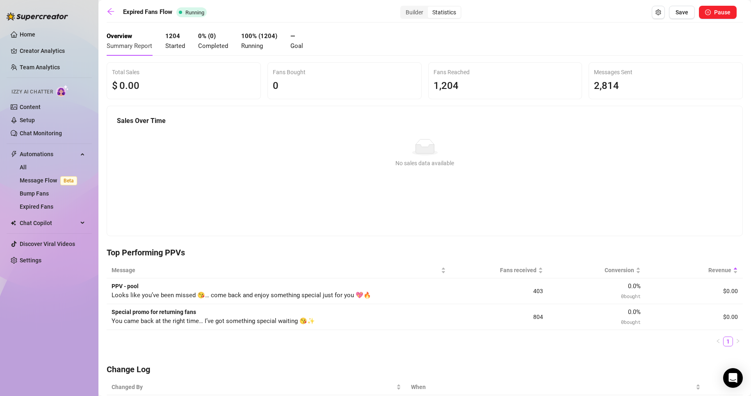
click at [115, 19] on div "Expired Fans Flow Running Builder Statistics Save Pause Overview Summary Report…" at bounding box center [425, 257] width 636 height 503
click at [113, 14] on icon "arrow-left" at bounding box center [111, 11] width 8 height 8
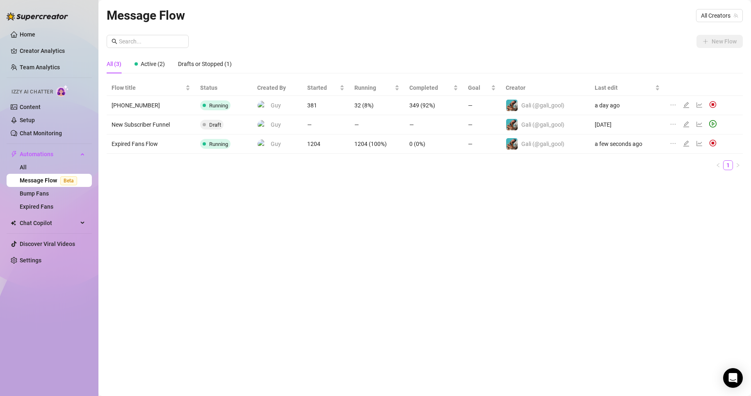
click at [697, 104] on icon "line-chart" at bounding box center [699, 105] width 7 height 7
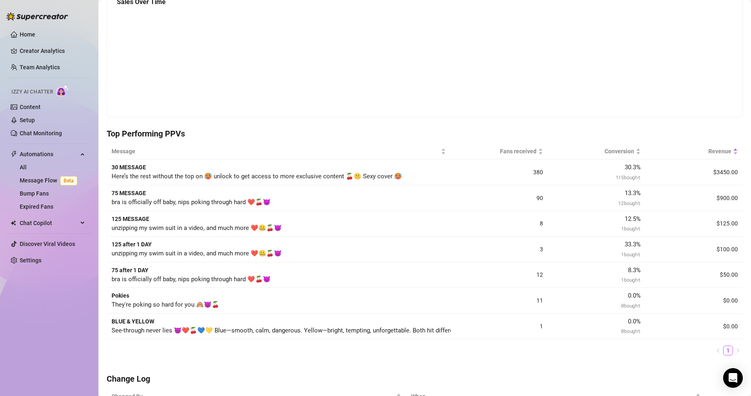
scroll to position [123, 0]
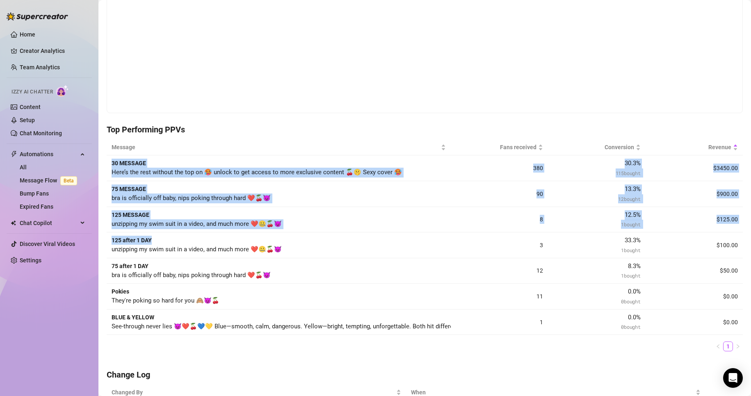
drag, startPoint x: 111, startPoint y: 160, endPoint x: 156, endPoint y: 241, distance: 92.9
click at [156, 241] on tbody "30 MESSAGE Here’s the rest without the top on 🥵 unlock to get access to more ex…" at bounding box center [425, 245] width 636 height 180
click at [157, 241] on div "125 after 1 DAY unzipping my swim suit in a video, and much more ❤️🤐🍒😈" at bounding box center [194, 245] width 164 height 19
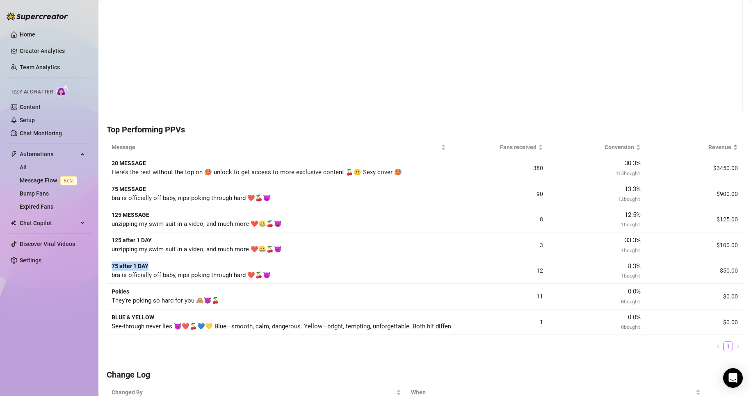
drag, startPoint x: 112, startPoint y: 266, endPoint x: 155, endPoint y: 265, distance: 43.1
click at [155, 265] on div "75 after 1 DAY bra is officially off baby, nips poking through hard ❤️🍒😈" at bounding box center [194, 271] width 164 height 19
drag, startPoint x: 116, startPoint y: 286, endPoint x: 137, endPoint y: 286, distance: 21.3
click at [137, 286] on td "Pokies They're poking so hard for you 🙈😈🍒" at bounding box center [279, 297] width 344 height 26
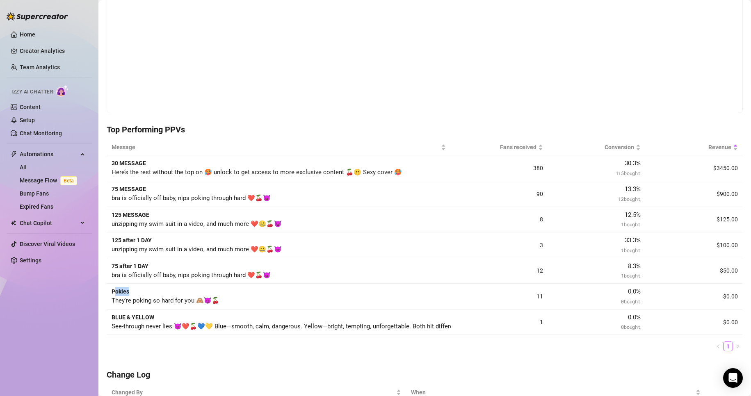
click at [137, 286] on td "Pokies They're poking so hard for you 🙈😈🍒" at bounding box center [279, 297] width 344 height 26
drag, startPoint x: 114, startPoint y: 315, endPoint x: 197, endPoint y: 314, distance: 83.6
click at [197, 314] on div "BLUE & YELLOW See-through never lies 😈❤️🍒💙💛 Blue—smooth, calm, dangerous. Yello…" at bounding box center [194, 322] width 164 height 19
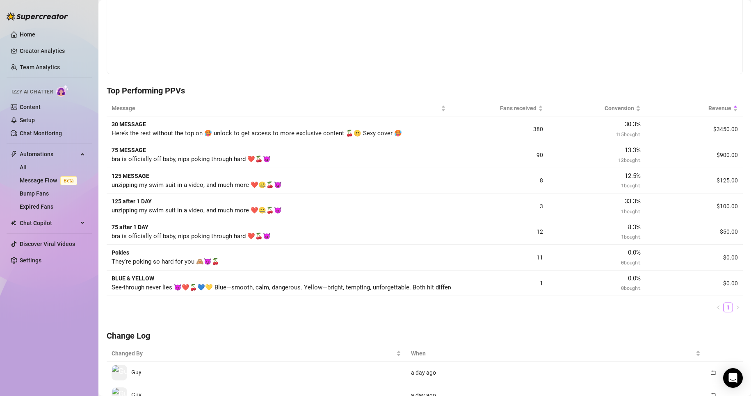
scroll to position [164, 0]
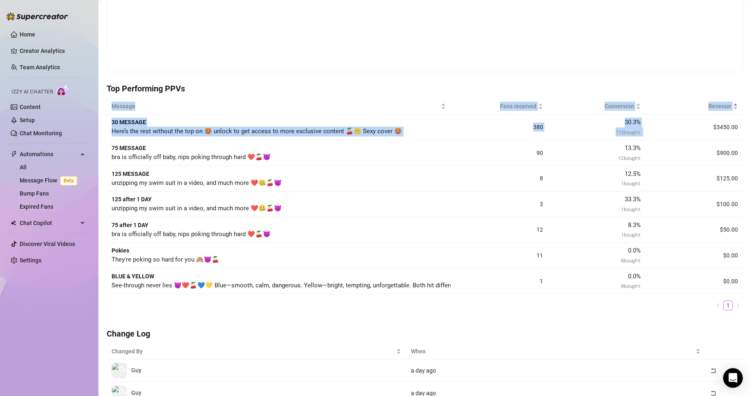
drag, startPoint x: 704, startPoint y: 124, endPoint x: 747, endPoint y: 247, distance: 130.3
click at [747, 247] on div "[PHONE_NUMBER] Running Builder Statistics Save Pause Overview Summary Report 38…" at bounding box center [424, 198] width 652 height 396
click at [731, 283] on td "$0.00" at bounding box center [693, 282] width 97 height 26
click at [730, 282] on td "$0.00" at bounding box center [693, 282] width 97 height 26
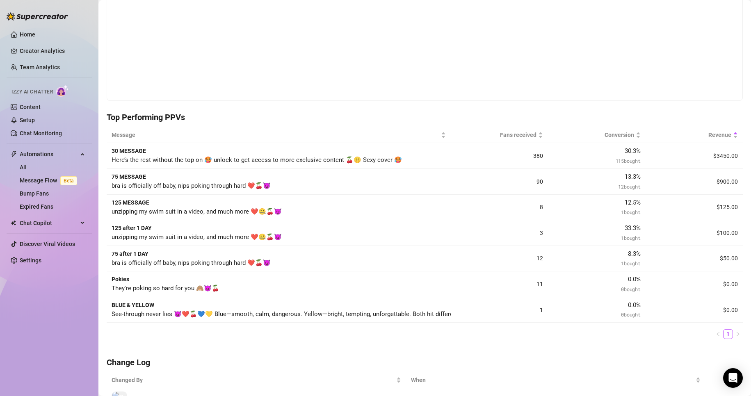
scroll to position [0, 0]
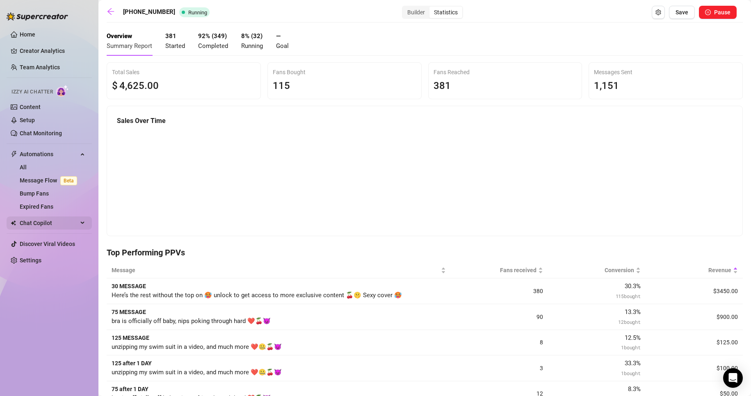
click at [62, 223] on span "Chat Copilot" at bounding box center [49, 222] width 58 height 13
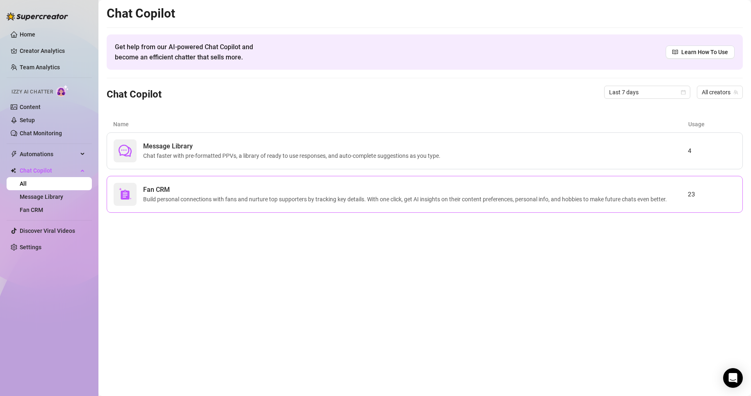
click at [178, 198] on span "Build personal connections with fans and nurture top supporters by tracking key…" at bounding box center [406, 199] width 527 height 9
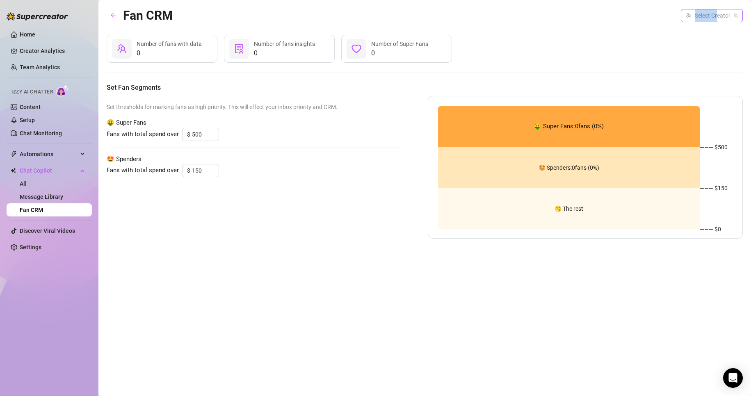
click at [716, 21] on div "Fan CRM Select Creator" at bounding box center [425, 15] width 636 height 19
click at [716, 21] on input "search" at bounding box center [708, 15] width 45 height 12
click at [712, 34] on div "Gali ( gali_gool )" at bounding box center [713, 32] width 53 height 10
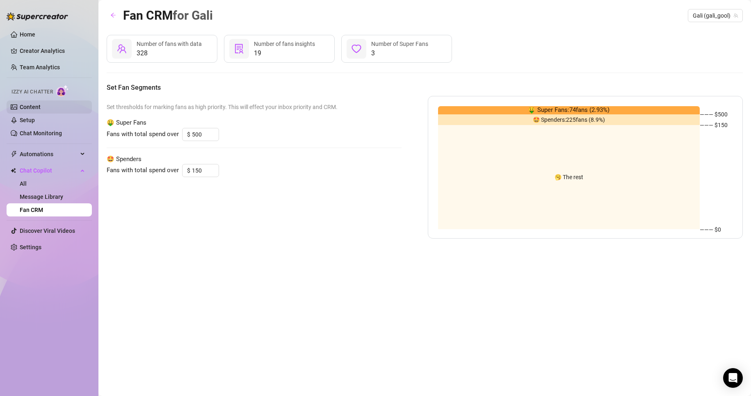
click at [41, 107] on link "Content" at bounding box center [30, 107] width 21 height 7
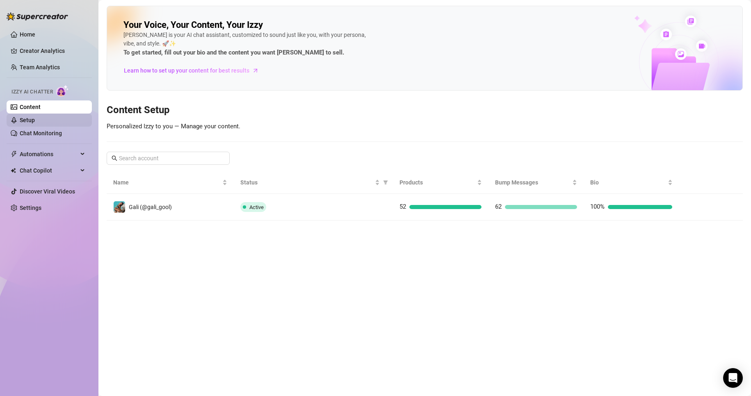
click at [35, 119] on link "Setup" at bounding box center [27, 120] width 15 height 7
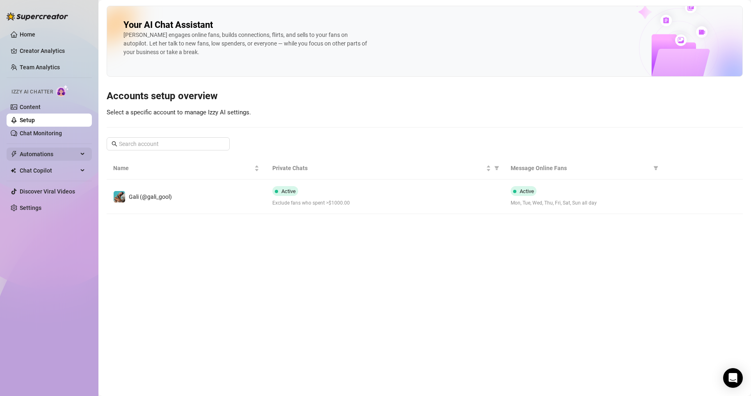
click at [65, 148] on span "Automations" at bounding box center [49, 154] width 58 height 13
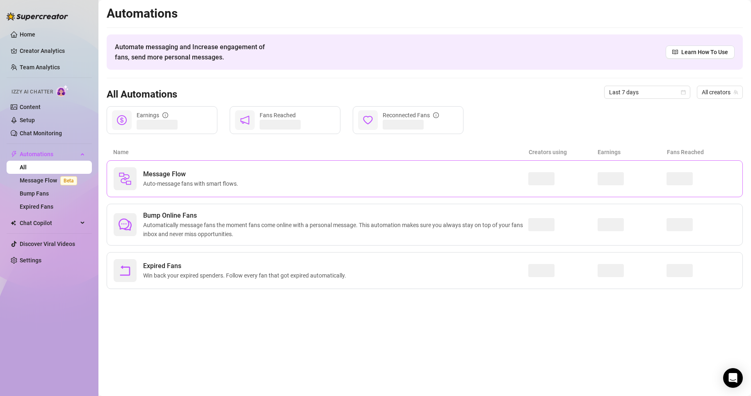
click at [164, 181] on span "Auto-message fans with smart flows." at bounding box center [192, 183] width 98 height 9
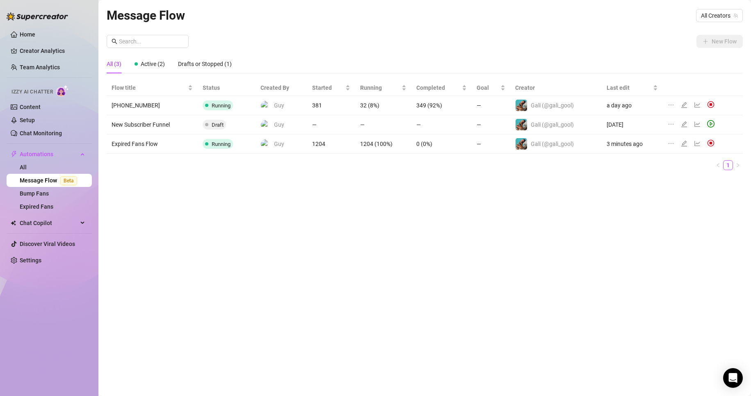
click at [682, 106] on icon "edit" at bounding box center [684, 105] width 6 height 6
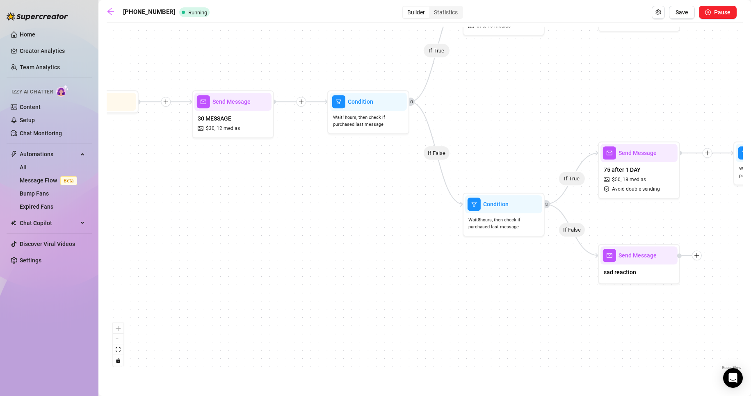
drag, startPoint x: 517, startPoint y: 298, endPoint x: 348, endPoint y: 290, distance: 169.5
click at [348, 290] on div "If True If False If True If False If True If True If True If False If True If F…" at bounding box center [425, 199] width 636 height 345
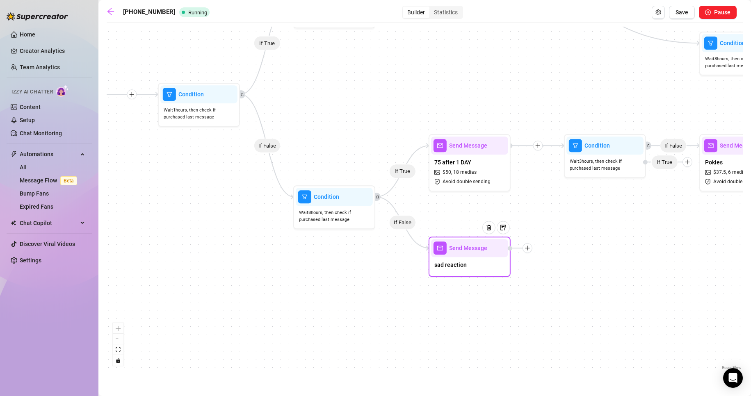
click at [476, 272] on div "sad reaction" at bounding box center [469, 265] width 77 height 17
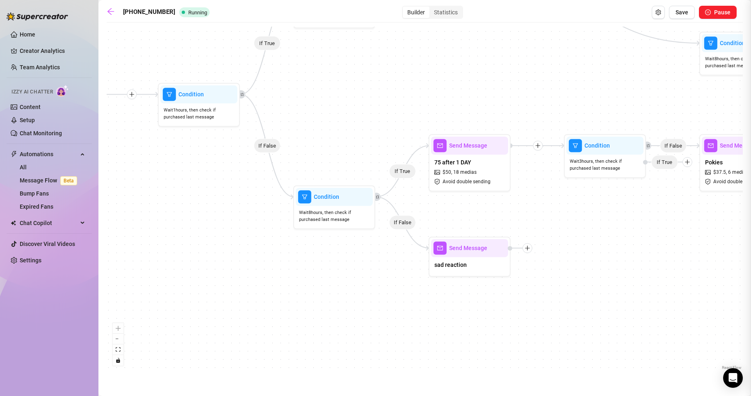
type textarea "Am I not worth it baby ? 😥"
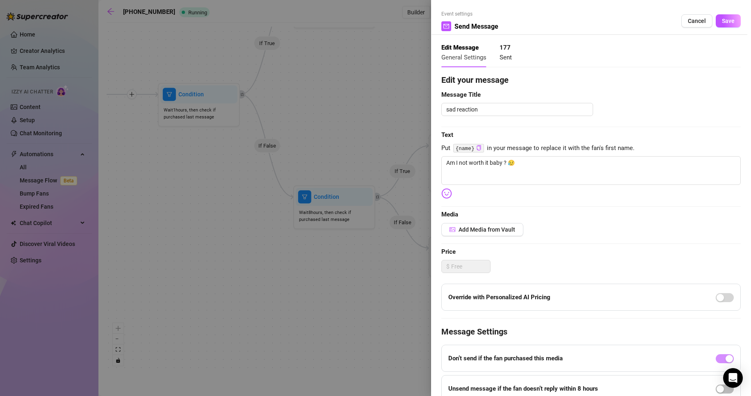
click at [309, 273] on div at bounding box center [375, 198] width 751 height 396
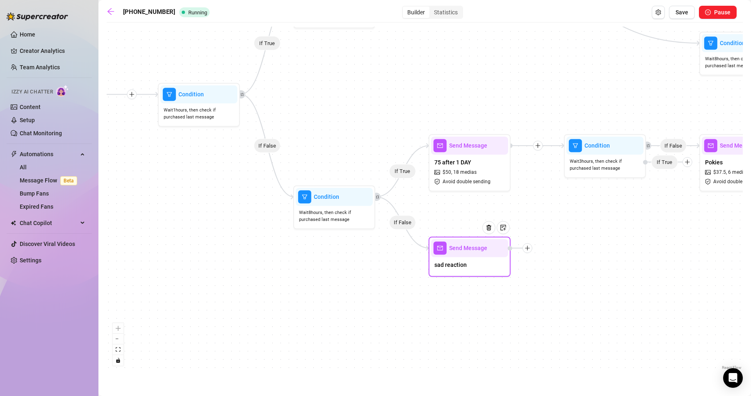
click at [479, 254] on div at bounding box center [492, 234] width 36 height 42
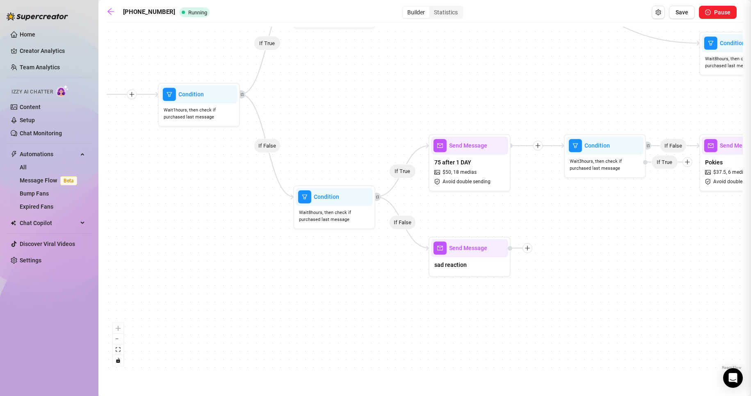
type textarea "Am I not worth it baby ? 😥"
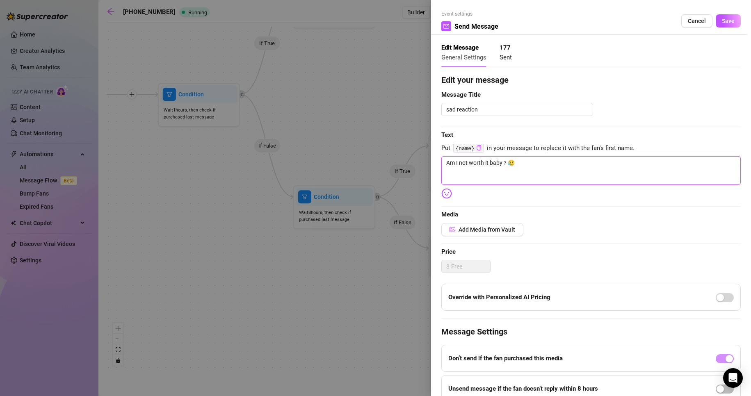
click at [548, 172] on textarea "Am I not worth it baby ? 😥" at bounding box center [590, 170] width 299 height 29
click at [686, 25] on button "Cancel" at bounding box center [696, 20] width 31 height 13
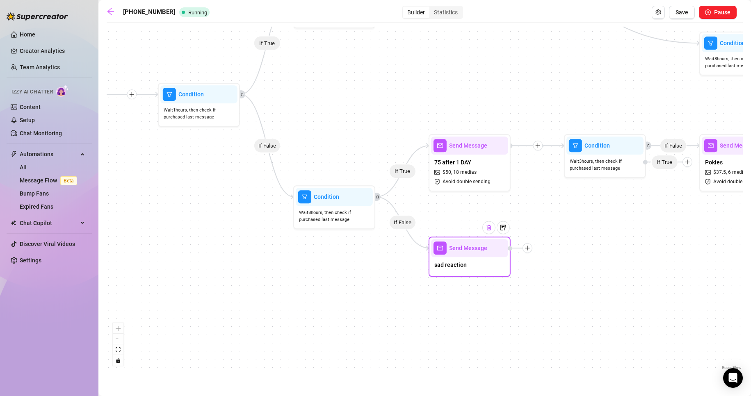
click at [490, 229] on img at bounding box center [488, 227] width 7 height 7
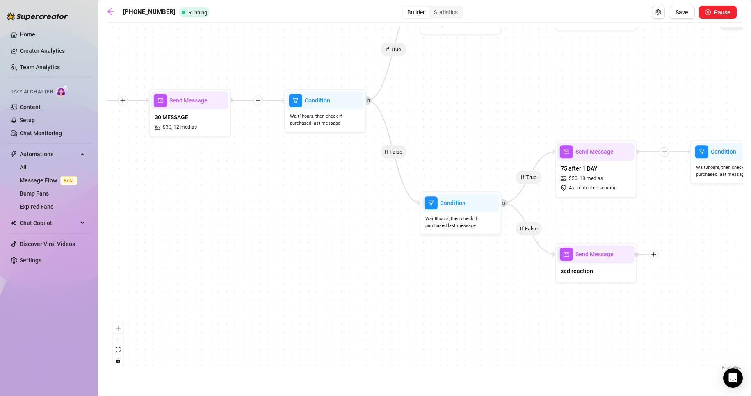
drag, startPoint x: 271, startPoint y: 271, endPoint x: 496, endPoint y: 282, distance: 225.7
click at [499, 283] on div "If True If False If True If False If True If True If True If False If True If F…" at bounding box center [425, 199] width 636 height 345
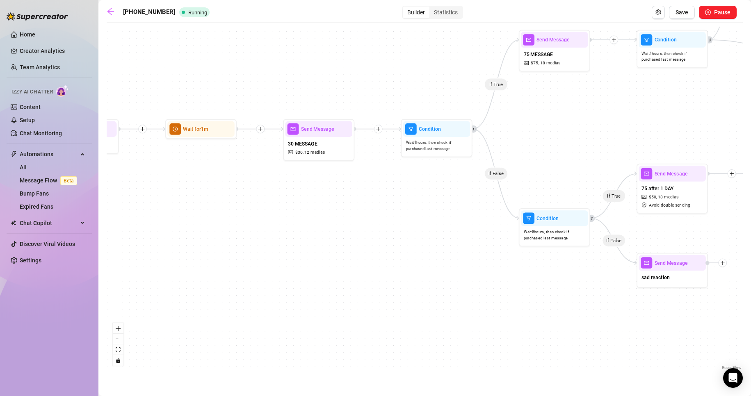
drag, startPoint x: 409, startPoint y: 284, endPoint x: 349, endPoint y: 282, distance: 60.3
click at [349, 282] on div "If True If False If True If False If True If True If True If False If True If F…" at bounding box center [425, 199] width 636 height 345
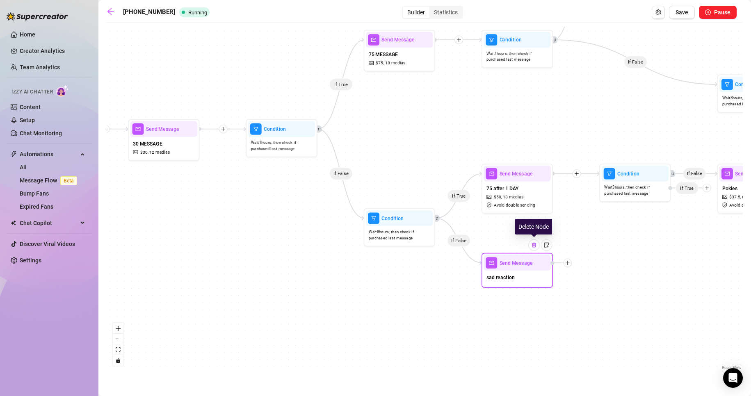
click at [534, 245] on img at bounding box center [534, 245] width 6 height 6
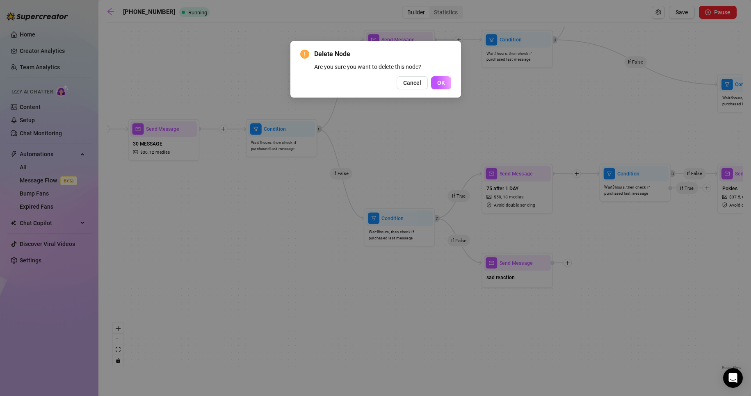
click at [443, 89] on div "Delete Node Are you sure you want to delete this node? Cancel OK" at bounding box center [375, 69] width 171 height 57
click at [439, 80] on span "OK" at bounding box center [441, 83] width 8 height 7
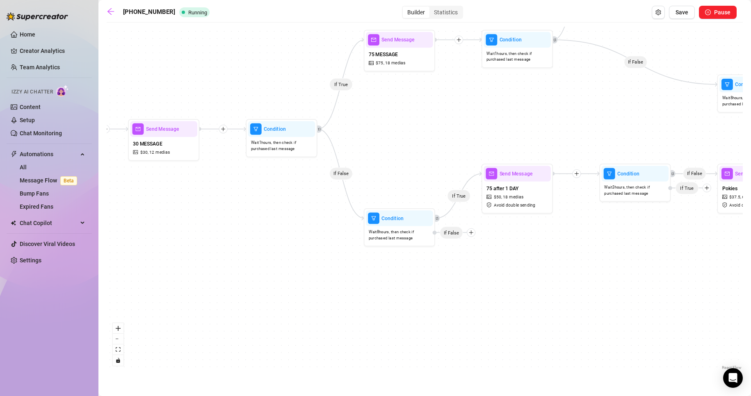
click at [474, 236] on div "If False" at bounding box center [454, 232] width 43 height 9
click at [468, 235] on div at bounding box center [471, 232] width 9 height 9
click at [474, 246] on div "Condition" at bounding box center [485, 245] width 52 height 12
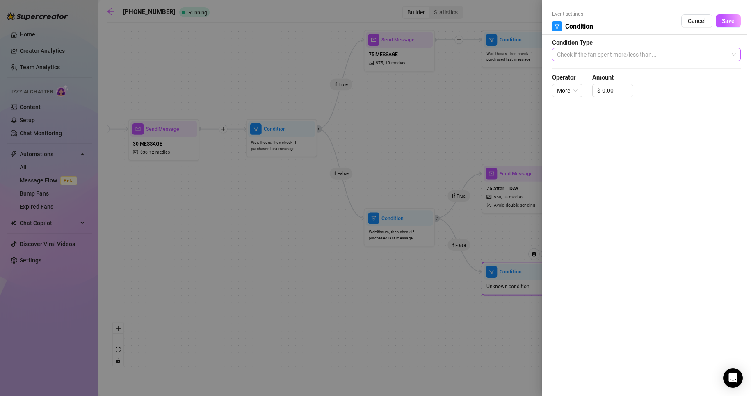
click at [611, 58] on span "Check if the fan spent more/less than..." at bounding box center [646, 54] width 179 height 12
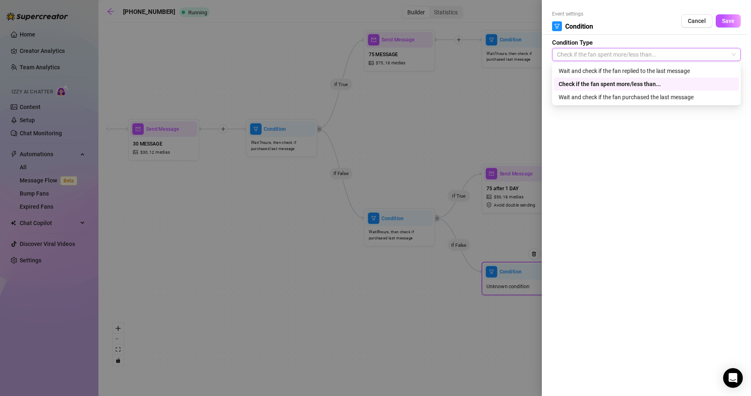
click at [606, 86] on div "Check if the fan spent more/less than..." at bounding box center [645, 84] width 175 height 9
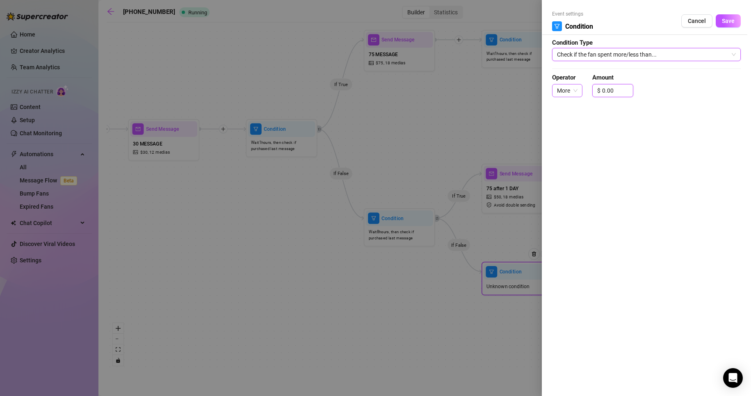
drag, startPoint x: 617, startPoint y: 91, endPoint x: 575, endPoint y: 89, distance: 41.9
click at [578, 90] on div "Operator More Amount $ 0.00" at bounding box center [646, 89] width 189 height 32
click at [576, 89] on span "More" at bounding box center [567, 90] width 20 height 12
type input "30.00"
drag, startPoint x: 571, startPoint y: 119, endPoint x: 576, endPoint y: 116, distance: 5.7
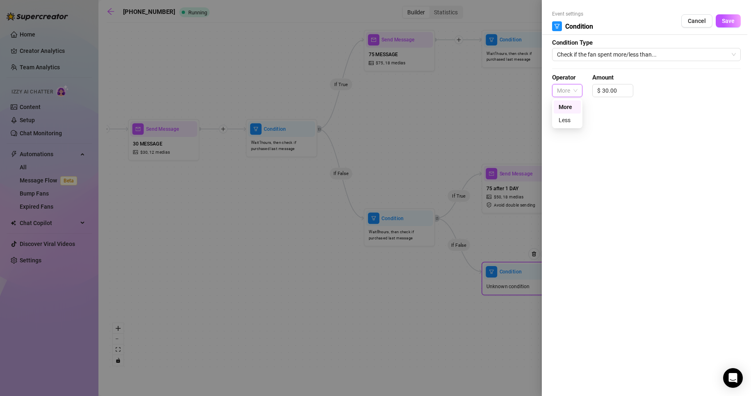
click at [572, 118] on div "Less" at bounding box center [566, 120] width 17 height 9
click at [726, 13] on div "Event settings Condition Cancel Save" at bounding box center [646, 22] width 189 height 25
click at [726, 16] on button "Save" at bounding box center [727, 20] width 25 height 13
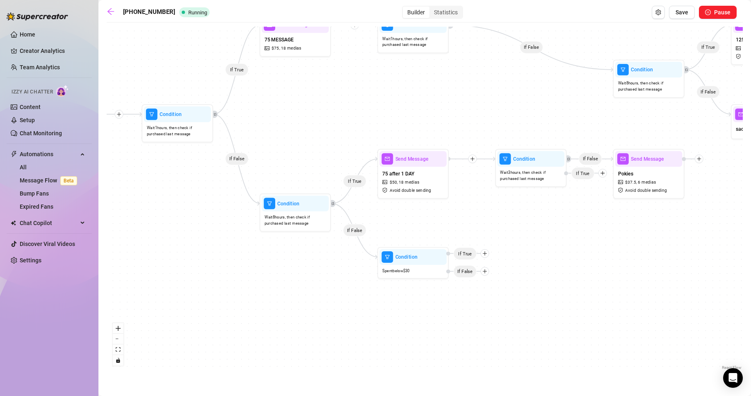
drag, startPoint x: 528, startPoint y: 265, endPoint x: 533, endPoint y: 265, distance: 4.5
click at [524, 265] on div "If True If False If True If False If True If True If True If False If True If F…" at bounding box center [425, 199] width 636 height 345
click at [483, 256] on icon "plus" at bounding box center [483, 253] width 5 height 5
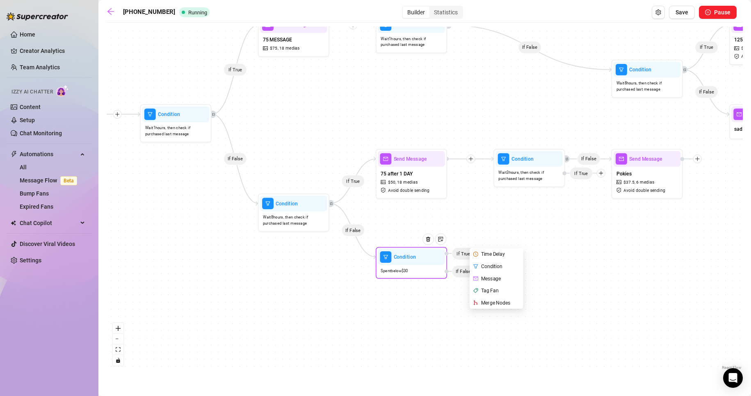
click at [499, 275] on div "Message" at bounding box center [497, 278] width 52 height 12
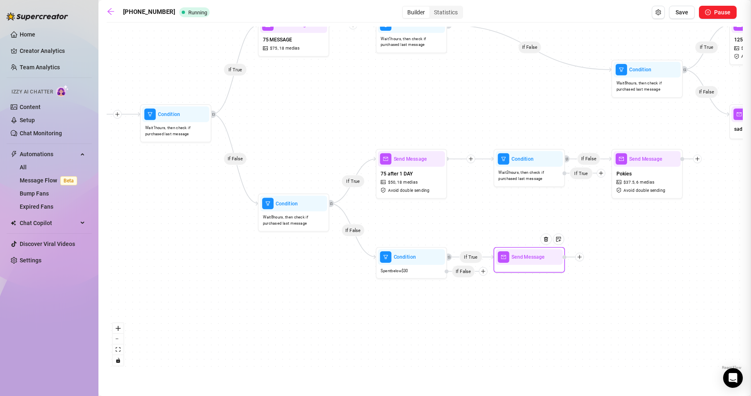
type textarea "Write your message here"
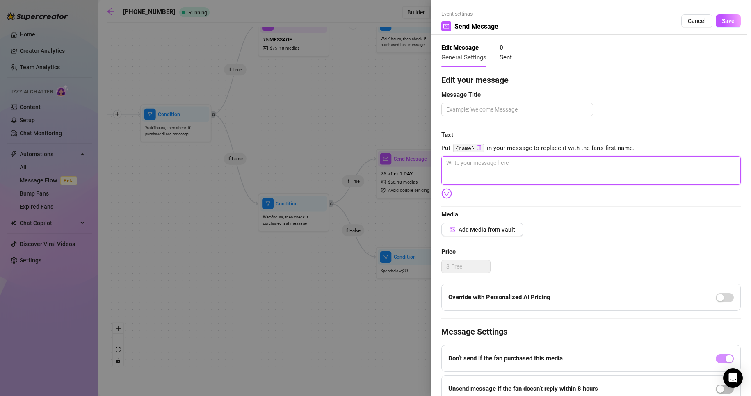
click at [513, 178] on textarea at bounding box center [590, 170] width 299 height 29
paste textarea "Am I not worth it baby ? 😥"
type textarea "Am I not worth it baby ? 😥"
click at [553, 107] on textarea at bounding box center [517, 109] width 152 height 13
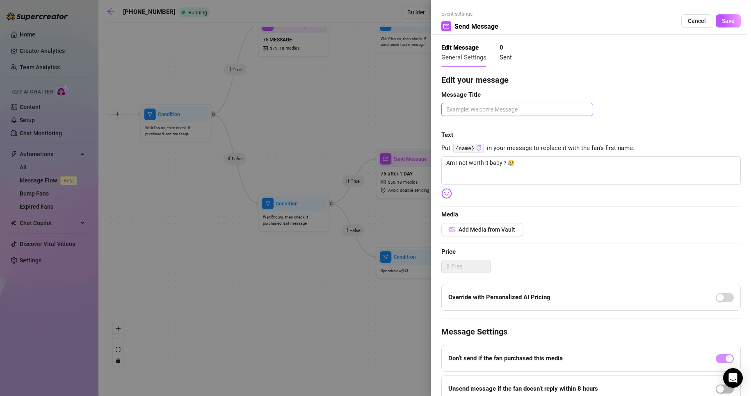
type textarea "S"
type textarea "SA"
type textarea "SAD"
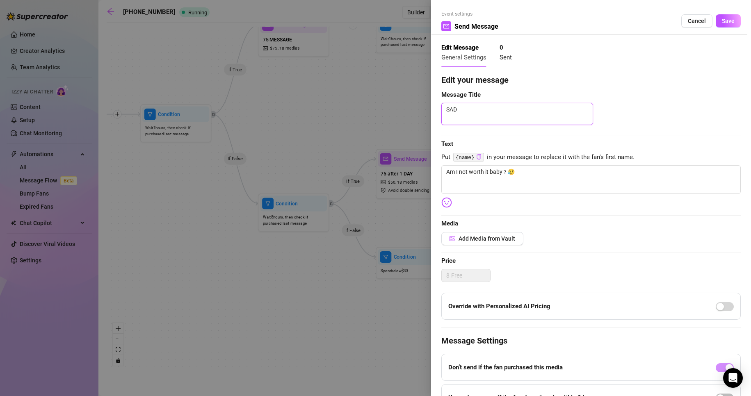
type textarea "SAD"
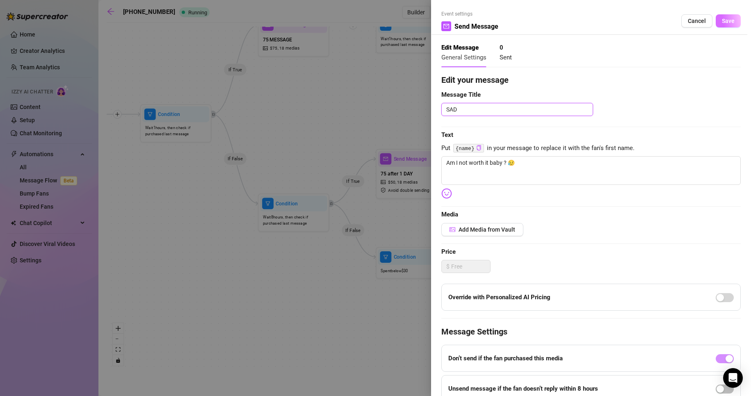
type textarea "SAD"
click at [714, 14] on div "Event settings Send Message Cancel Save" at bounding box center [590, 22] width 299 height 25
click at [721, 25] on button "Save" at bounding box center [727, 20] width 25 height 13
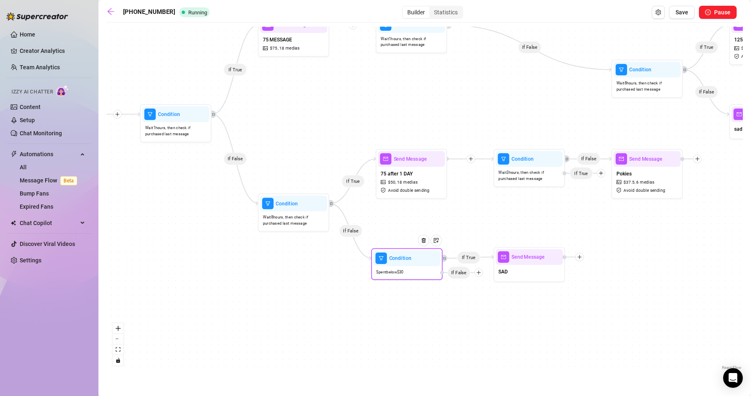
drag, startPoint x: 480, startPoint y: 274, endPoint x: 483, endPoint y: 282, distance: 9.0
click at [476, 276] on div "If False" at bounding box center [461, 272] width 43 height 9
click at [517, 305] on div "If True If False If True If False If True If True If True If False If True If F…" at bounding box center [425, 199] width 636 height 345
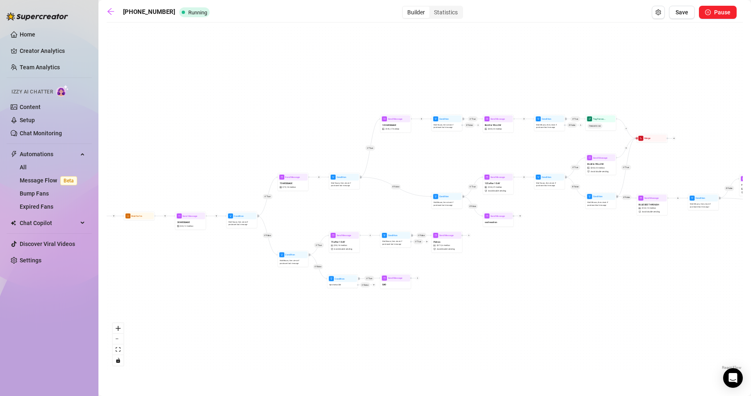
drag, startPoint x: 606, startPoint y: 314, endPoint x: 488, endPoint y: 313, distance: 118.1
click at [488, 313] on div "If True If False If True If False If True If True If True If False If True If F…" at bounding box center [425, 199] width 636 height 345
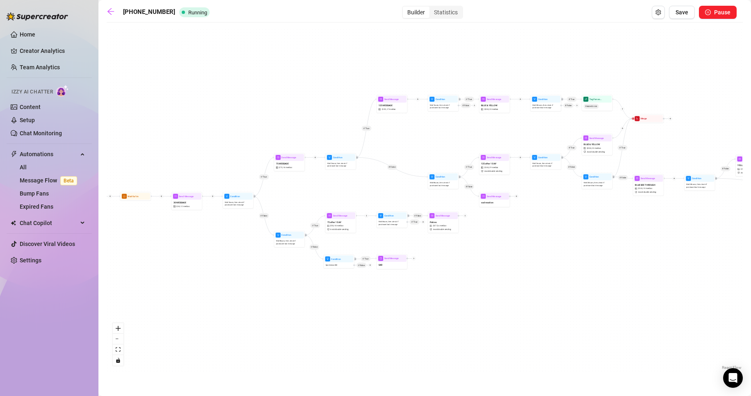
drag, startPoint x: 536, startPoint y: 309, endPoint x: 532, endPoint y: 289, distance: 20.0
click at [532, 289] on div "If True If False If True If False If True If True If True If False If True If F…" at bounding box center [425, 199] width 636 height 345
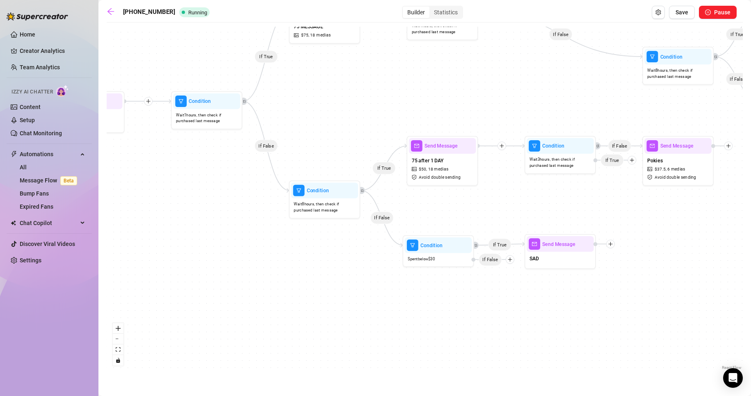
drag, startPoint x: 235, startPoint y: 278, endPoint x: 415, endPoint y: 287, distance: 180.3
click at [415, 287] on div "If True If False If True If False If True If True If True If False If True If F…" at bounding box center [425, 199] width 636 height 345
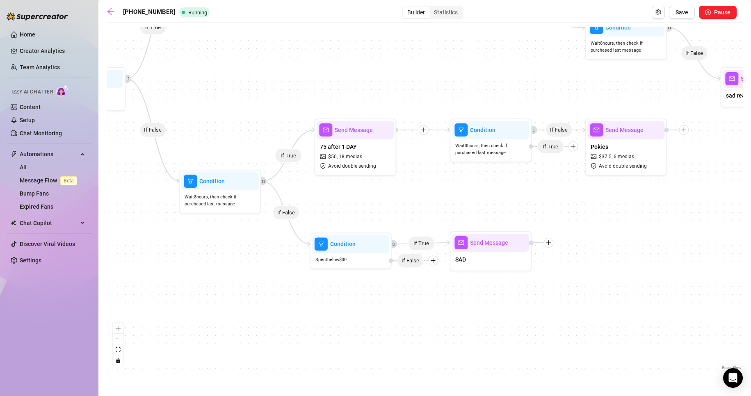
drag, startPoint x: 448, startPoint y: 282, endPoint x: 303, endPoint y: 284, distance: 144.7
click at [303, 284] on div "If True If False If True If False If True If True If True If False If True If F…" at bounding box center [425, 199] width 636 height 345
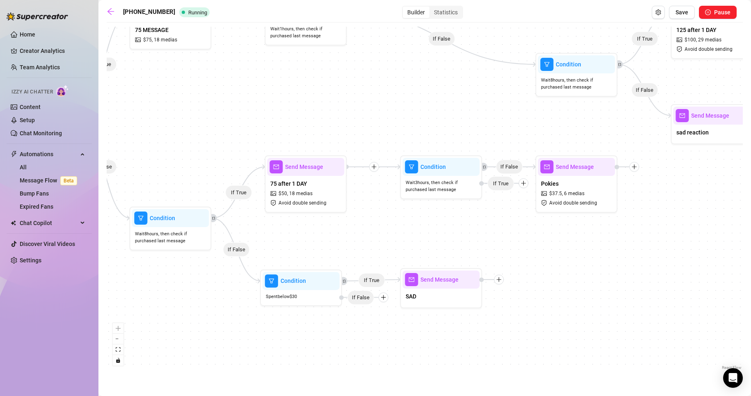
drag, startPoint x: 299, startPoint y: 289, endPoint x: 391, endPoint y: 301, distance: 92.1
click at [387, 301] on div "If True If False If True If False If True If True If True If False If True If F…" at bounding box center [425, 199] width 636 height 345
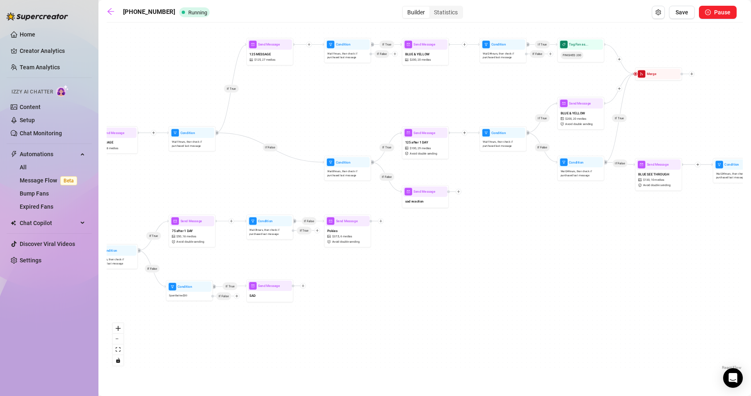
drag, startPoint x: 508, startPoint y: 296, endPoint x: 378, endPoint y: 314, distance: 131.2
click at [378, 314] on div "If True If False If True If False If True If True If True If False If True If F…" at bounding box center [425, 199] width 636 height 345
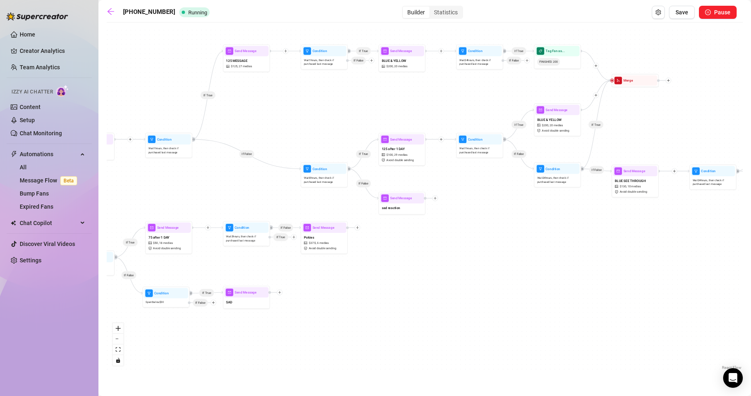
drag, startPoint x: 481, startPoint y: 298, endPoint x: 225, endPoint y: 279, distance: 256.6
click at [228, 281] on div "If True If False If True If False If True If True If True If False If True If F…" at bounding box center [425, 199] width 636 height 345
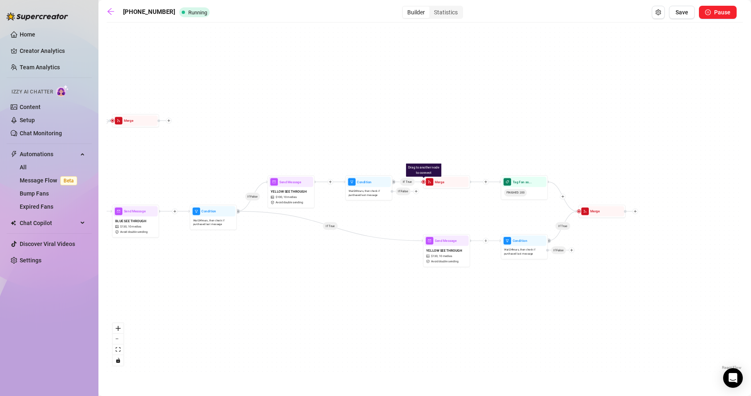
drag, startPoint x: 409, startPoint y: 253, endPoint x: 417, endPoint y: 319, distance: 66.8
click at [209, 282] on div "If True If False If True If False If True If True If True If False If True If F…" at bounding box center [425, 199] width 636 height 345
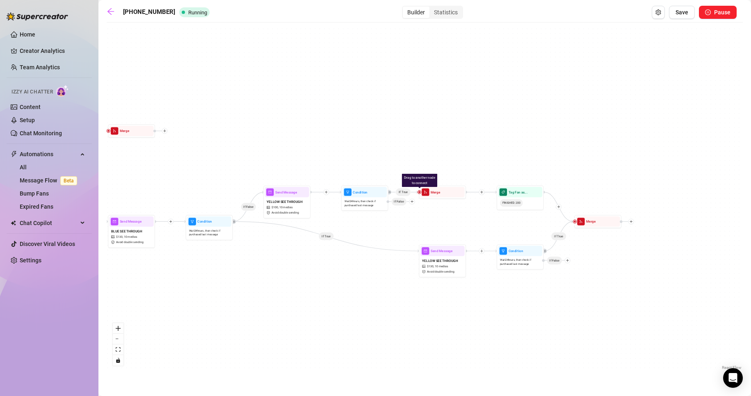
drag, startPoint x: 553, startPoint y: 330, endPoint x: 648, endPoint y: 324, distance: 95.3
click at [648, 324] on div "If True If False If True If False If True If True If True If False If True If F…" at bounding box center [425, 199] width 636 height 345
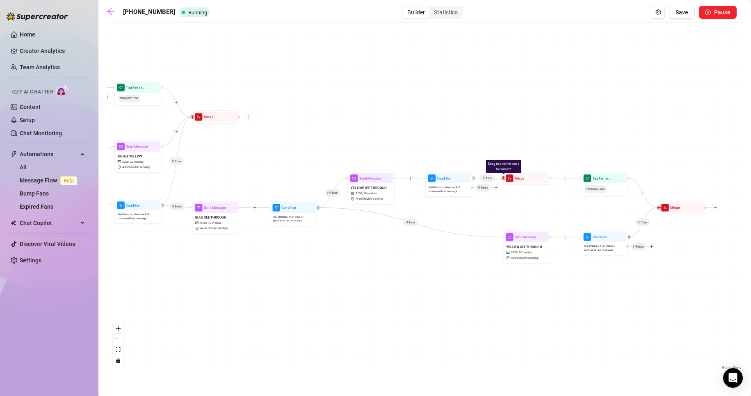
drag, startPoint x: 312, startPoint y: 286, endPoint x: 633, endPoint y: 287, distance: 321.0
click at [639, 285] on div "If True If False If True If False If True If True If True If False If True If F…" at bounding box center [425, 199] width 636 height 345
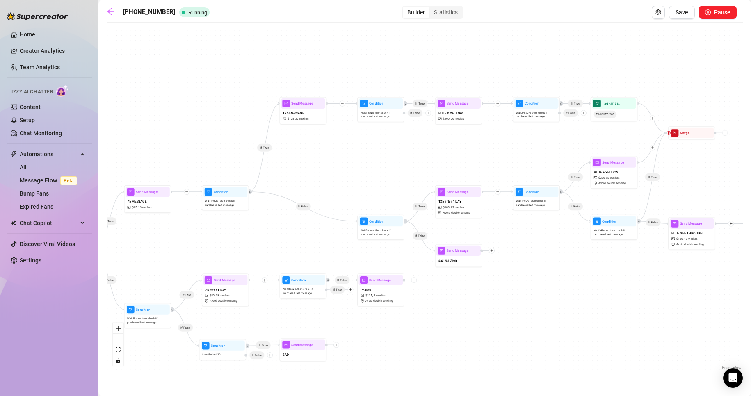
drag, startPoint x: 351, startPoint y: 157, endPoint x: 605, endPoint y: 192, distance: 256.2
click at [608, 193] on div "If True If False If True If False If True If True If True If False If True If F…" at bounding box center [425, 199] width 636 height 345
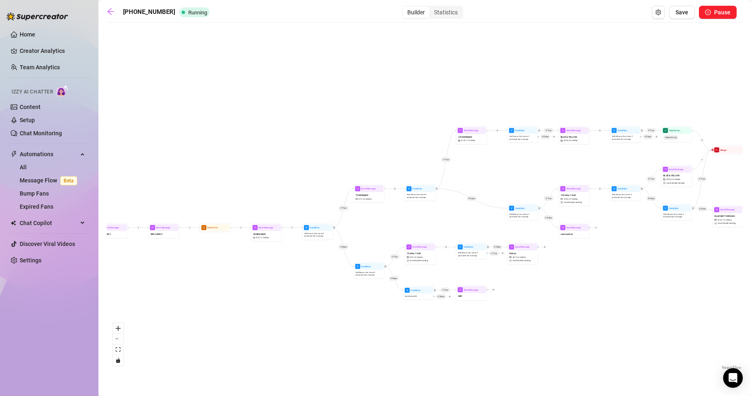
drag, startPoint x: 333, startPoint y: 150, endPoint x: 200, endPoint y: 116, distance: 136.4
click at [204, 117] on div "If True If False If True If False If True If True If True If False If True If F…" at bounding box center [425, 199] width 636 height 345
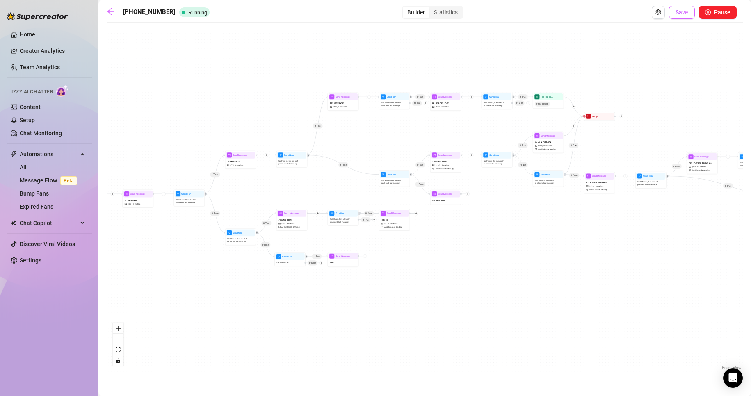
click at [686, 17] on button "Save" at bounding box center [682, 12] width 26 height 13
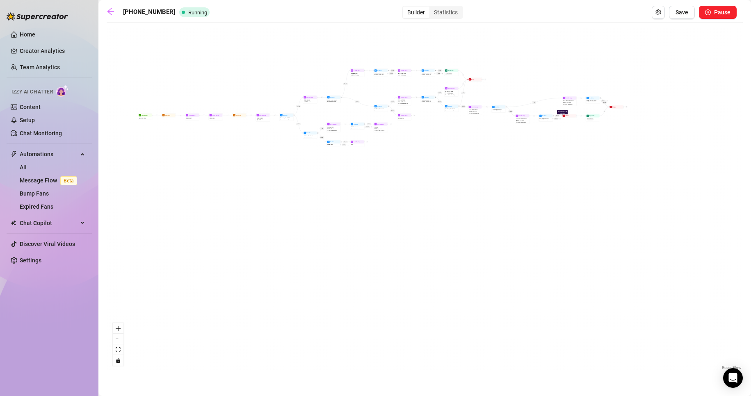
drag, startPoint x: 352, startPoint y: 197, endPoint x: 364, endPoint y: 238, distance: 42.8
click at [364, 238] on div "If True If True If False If True If False If True If True If True If False If F…" at bounding box center [425, 199] width 636 height 345
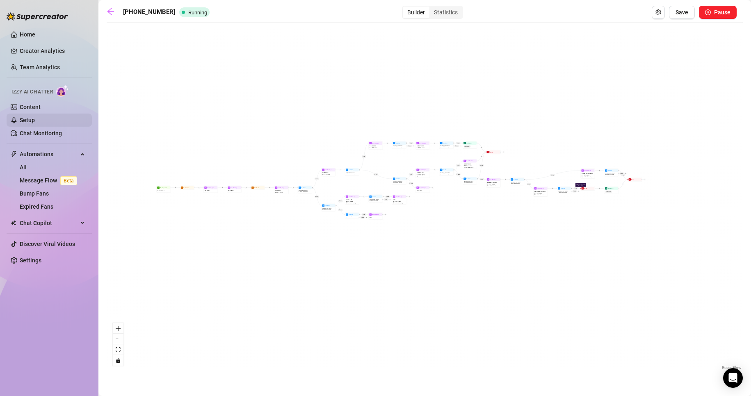
click at [35, 123] on link "Setup" at bounding box center [27, 120] width 15 height 7
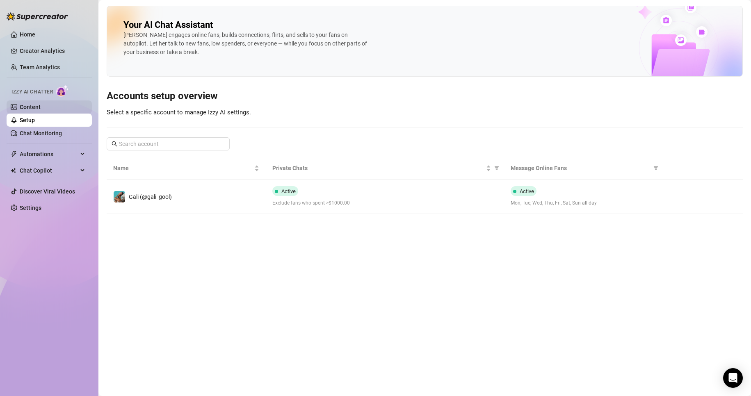
click at [30, 108] on link "Content" at bounding box center [30, 107] width 21 height 7
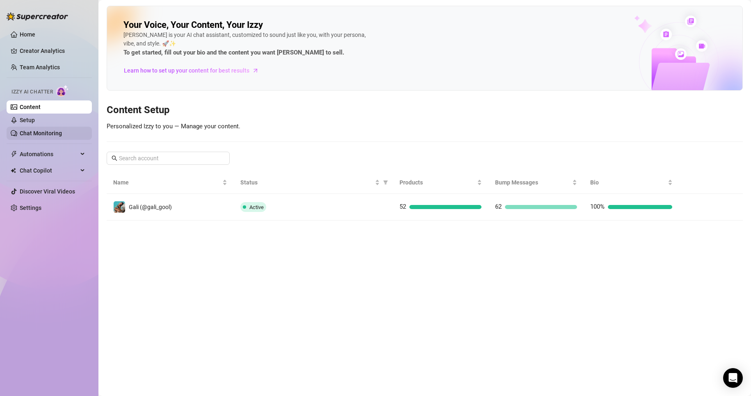
click at [49, 132] on link "Chat Monitoring" at bounding box center [41, 133] width 42 height 7
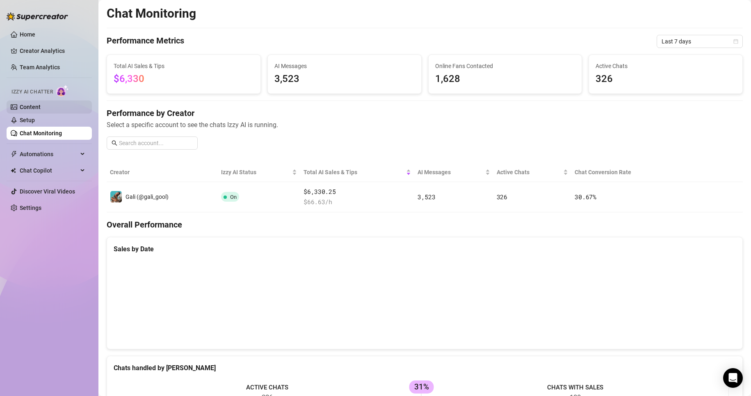
click at [41, 109] on link "Content" at bounding box center [30, 107] width 21 height 7
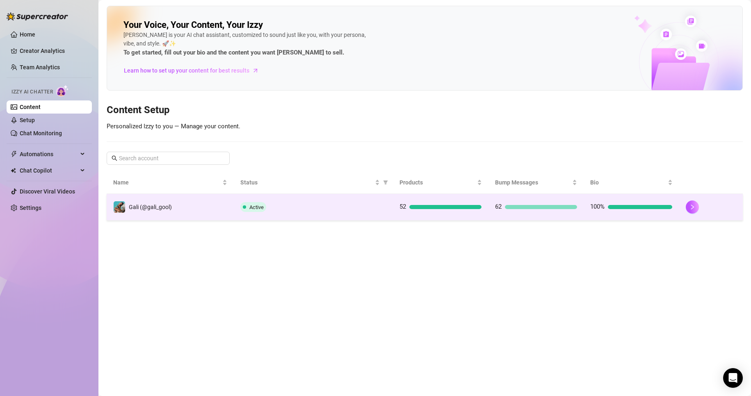
click at [346, 216] on td "Active" at bounding box center [313, 207] width 159 height 27
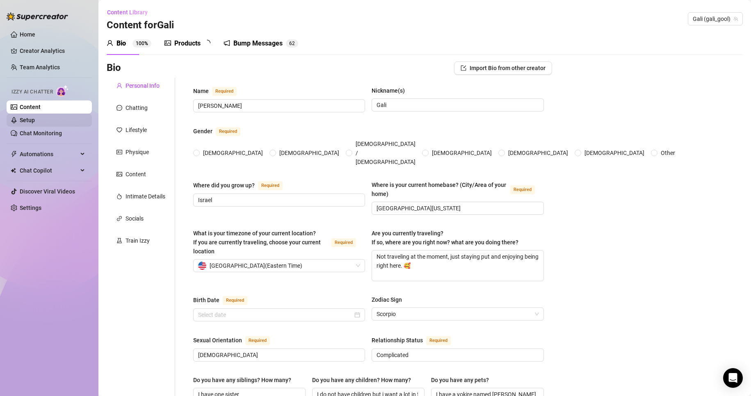
click at [35, 117] on link "Setup" at bounding box center [27, 120] width 15 height 7
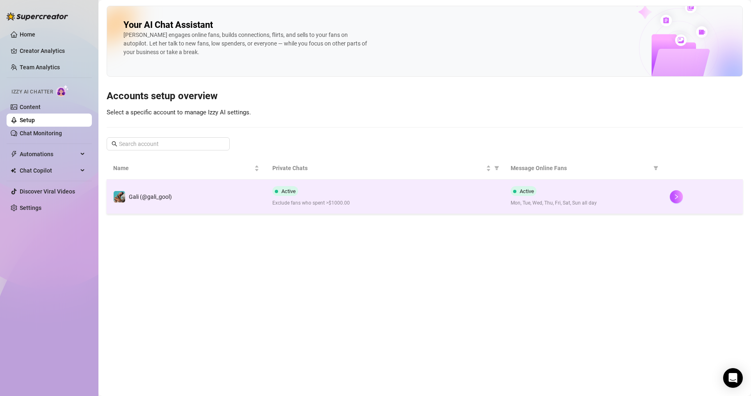
click at [339, 190] on div "Active Exclude fans who spent >$1000.00" at bounding box center [384, 196] width 225 height 21
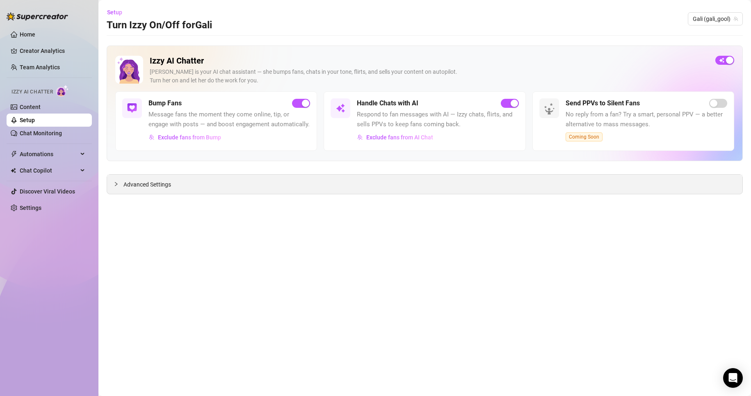
drag, startPoint x: 243, startPoint y: 175, endPoint x: 203, endPoint y: 183, distance: 40.6
click at [243, 175] on div "Advanced Settings" at bounding box center [424, 184] width 635 height 19
click at [155, 189] on span "Advanced Settings" at bounding box center [147, 184] width 48 height 9
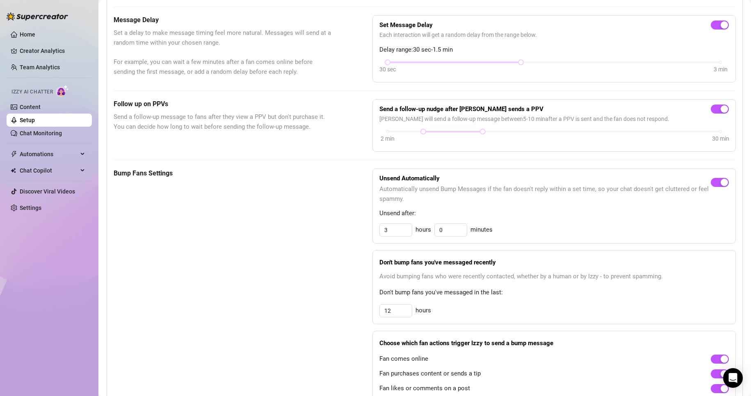
scroll to position [246, 0]
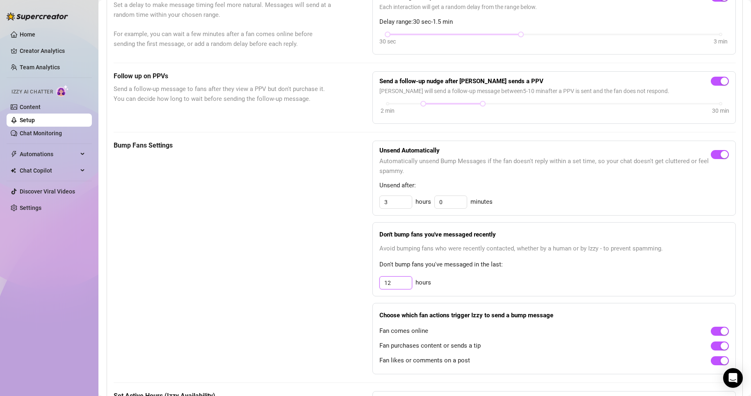
drag, startPoint x: 398, startPoint y: 294, endPoint x: 245, endPoint y: 271, distance: 154.6
click at [294, 283] on div "Bump Fans Settings Unsend Automatically Automatically unsend Bump Messages if t…" at bounding box center [425, 258] width 622 height 234
click at [193, 250] on div "Bump Fans Settings" at bounding box center [223, 258] width 218 height 234
drag, startPoint x: 387, startPoint y: 293, endPoint x: 147, endPoint y: 239, distance: 245.9
click at [312, 288] on div "Bump Fans Settings Unsend Automatically Automatically unsend Bump Messages if t…" at bounding box center [425, 258] width 622 height 234
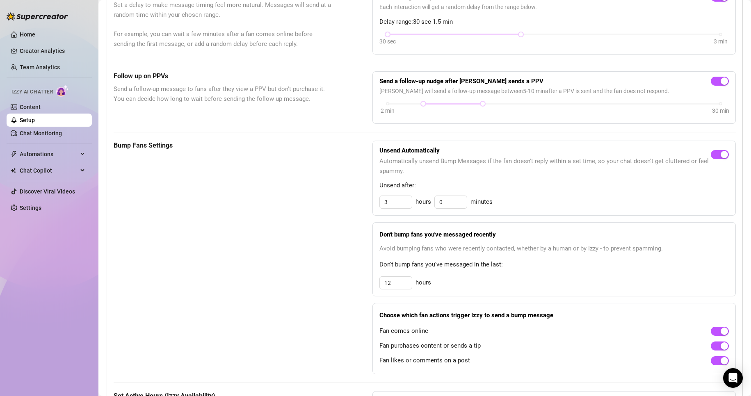
click at [267, 237] on div "Bump Fans Settings" at bounding box center [223, 258] width 218 height 234
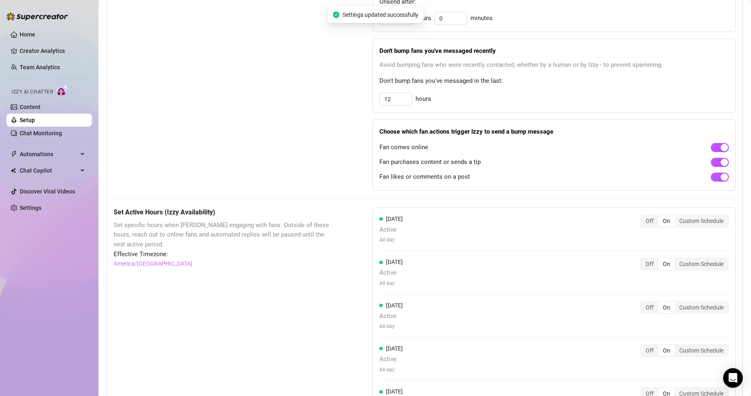
scroll to position [451, 0]
